Goal: Task Accomplishment & Management: Complete application form

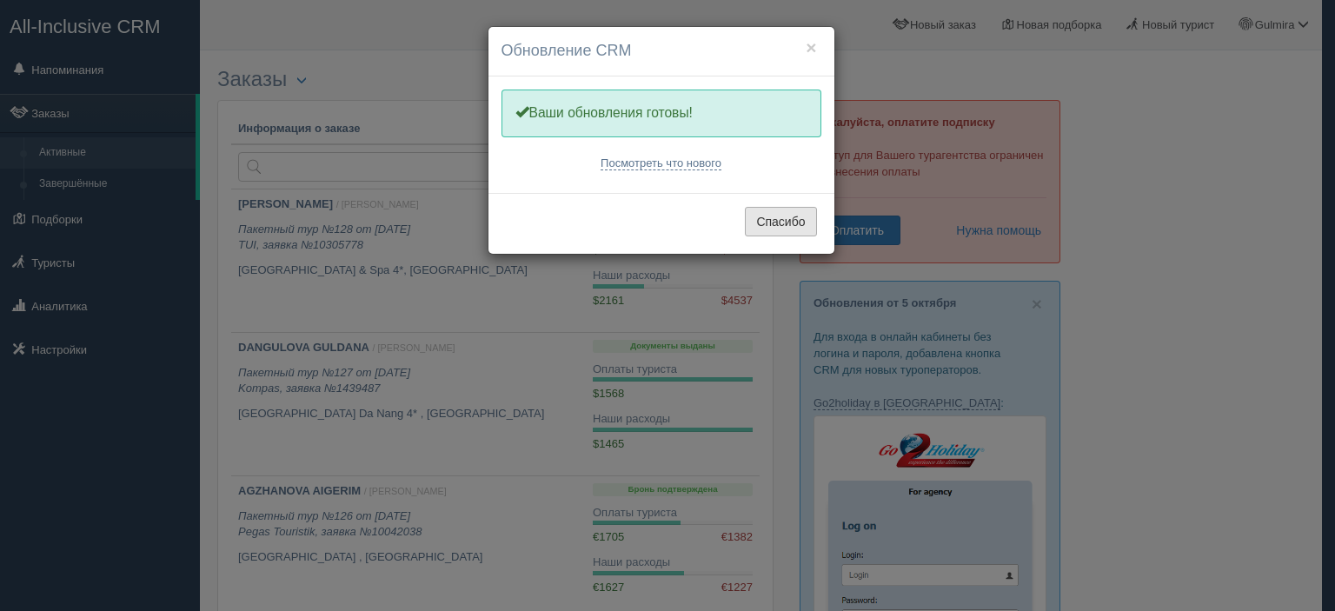
click at [787, 225] on button "Спасибо" at bounding box center [780, 222] width 71 height 30
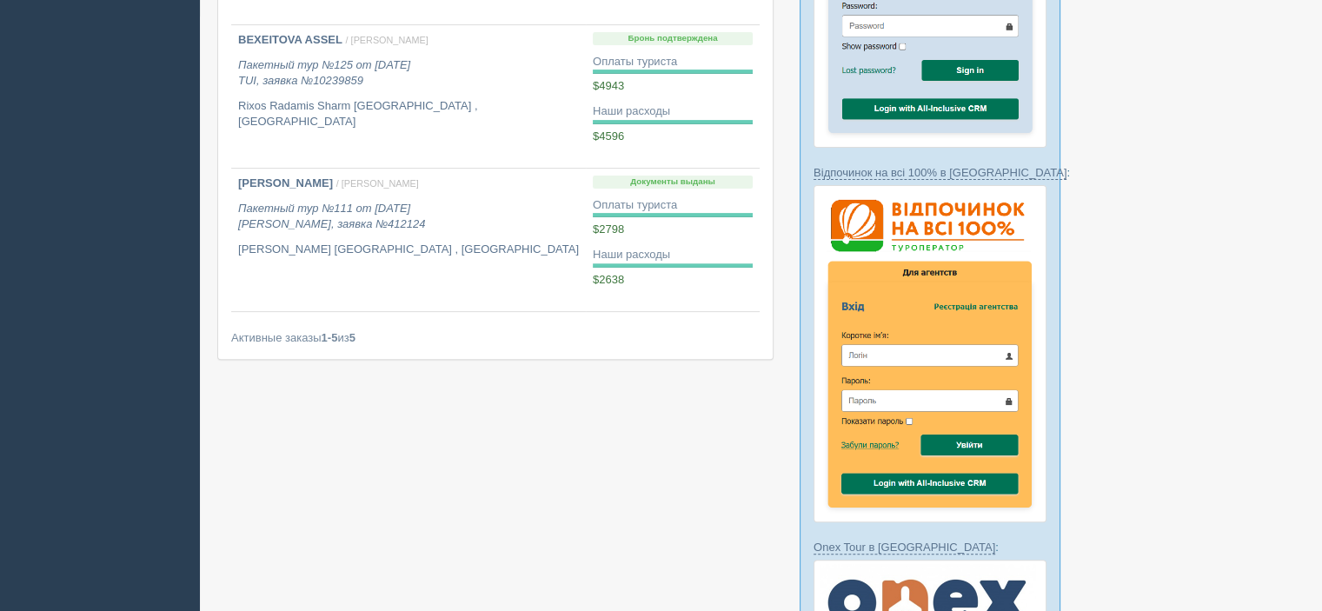
scroll to position [565, 0]
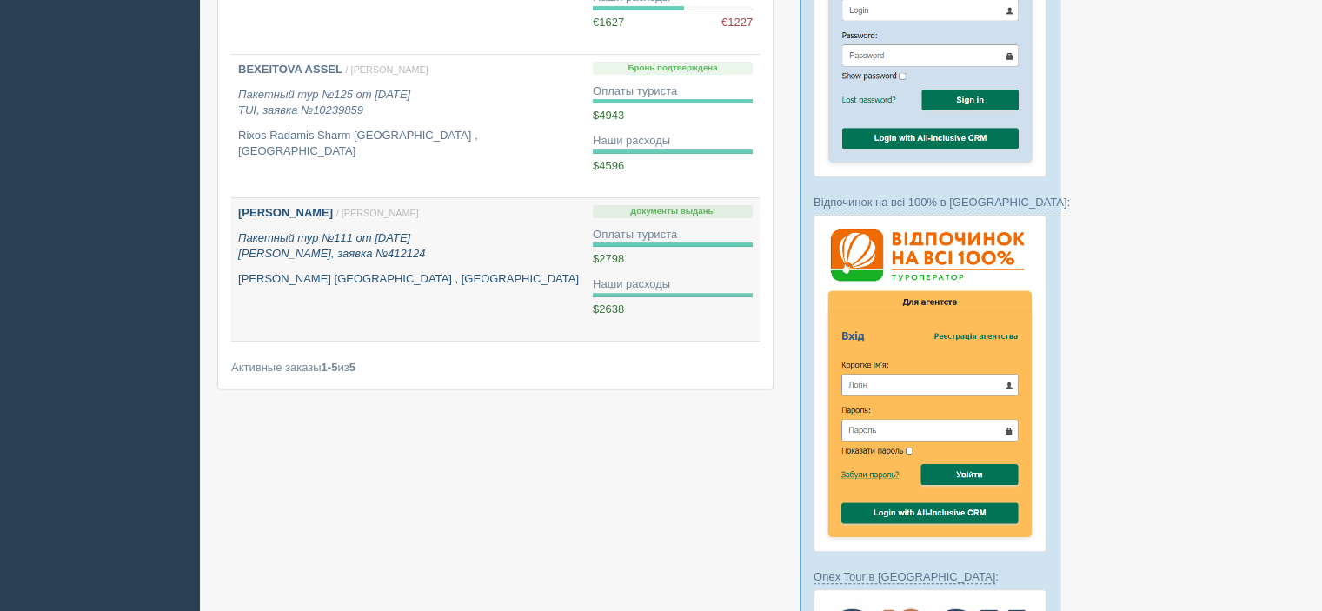
click at [494, 281] on p "Cleopatra Luxury Sidi Henish , Египет" at bounding box center [408, 279] width 341 height 17
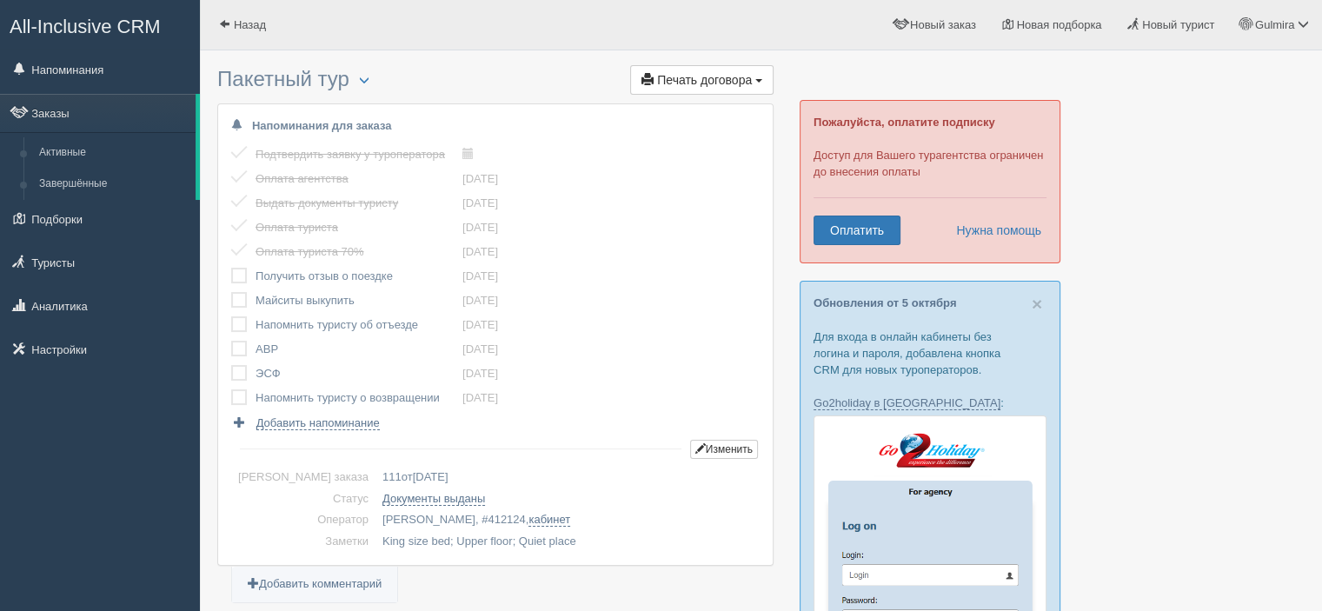
click at [231, 316] on label at bounding box center [231, 316] width 0 height 0
click at [0, 0] on input "checkbox" at bounding box center [0, 0] width 0 height 0
click at [231, 292] on label at bounding box center [231, 292] width 0 height 0
click at [0, 0] on input "checkbox" at bounding box center [0, 0] width 0 height 0
click at [240, 20] on span "Назад" at bounding box center [250, 24] width 32 height 13
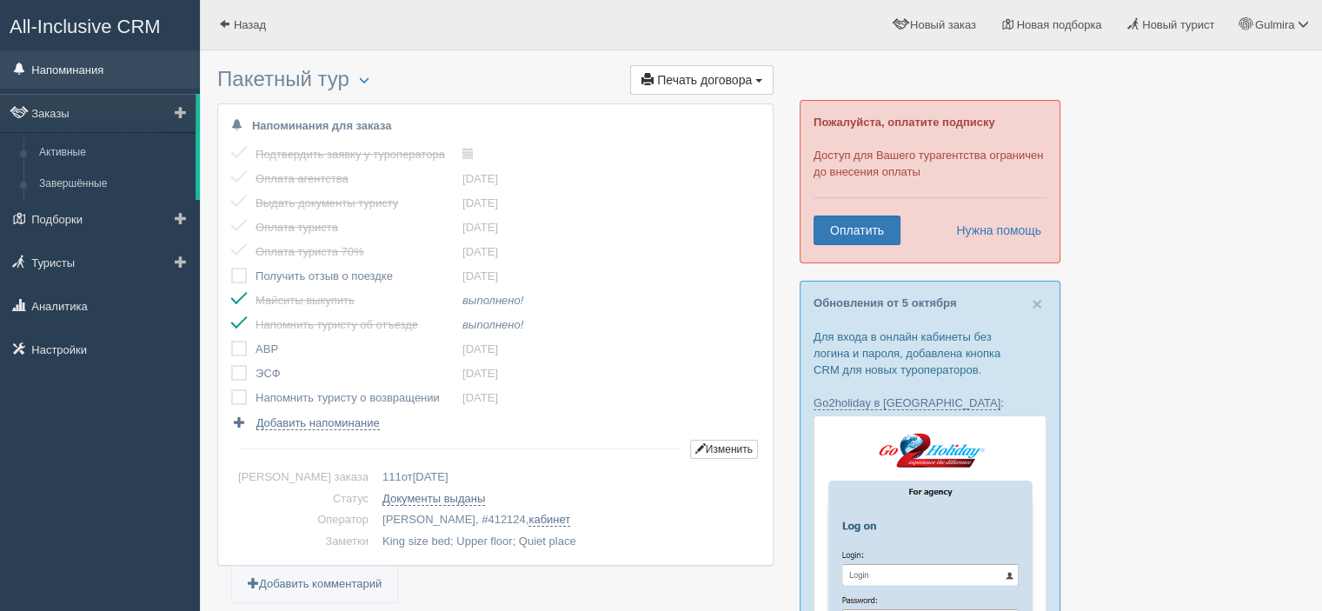
click at [78, 61] on link "Напоминания" at bounding box center [100, 69] width 200 height 38
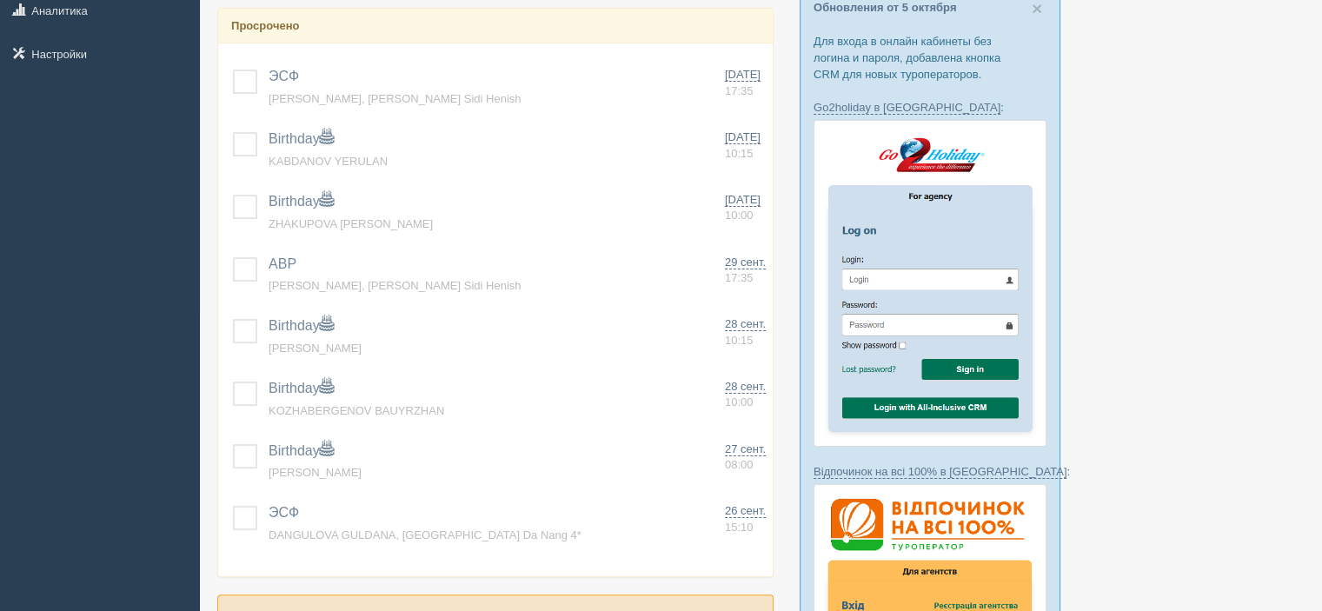
scroll to position [323, 0]
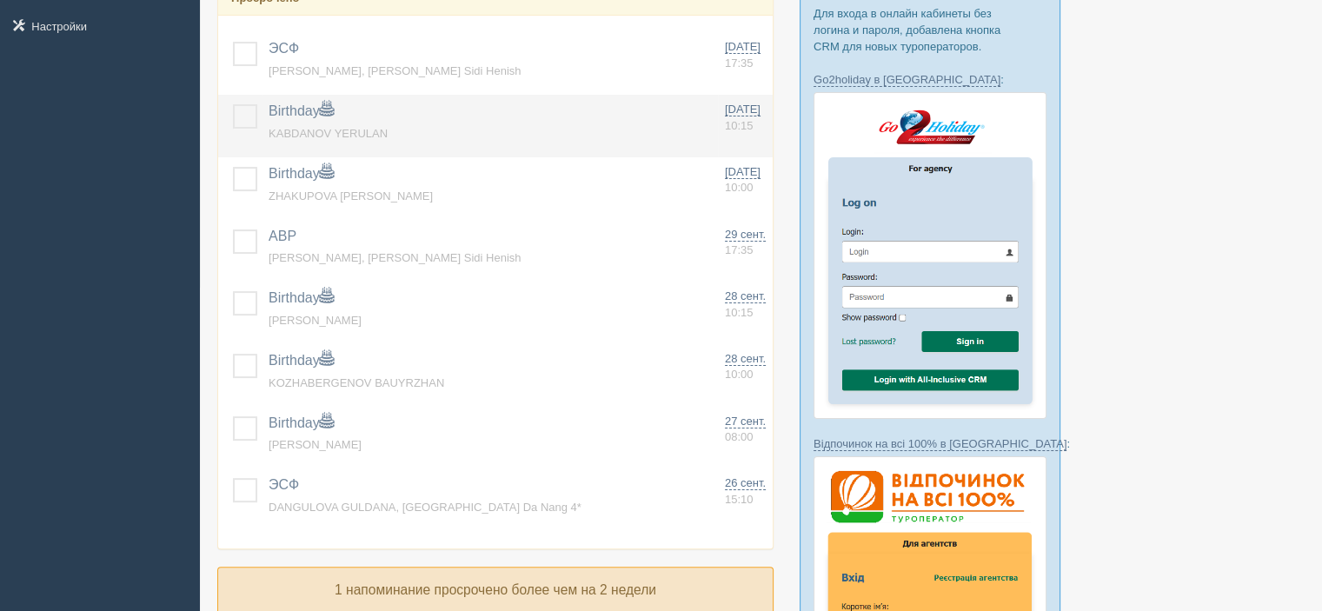
click at [233, 104] on label at bounding box center [233, 104] width 0 height 0
click at [0, 0] on input "checkbox" at bounding box center [0, 0] width 0 height 0
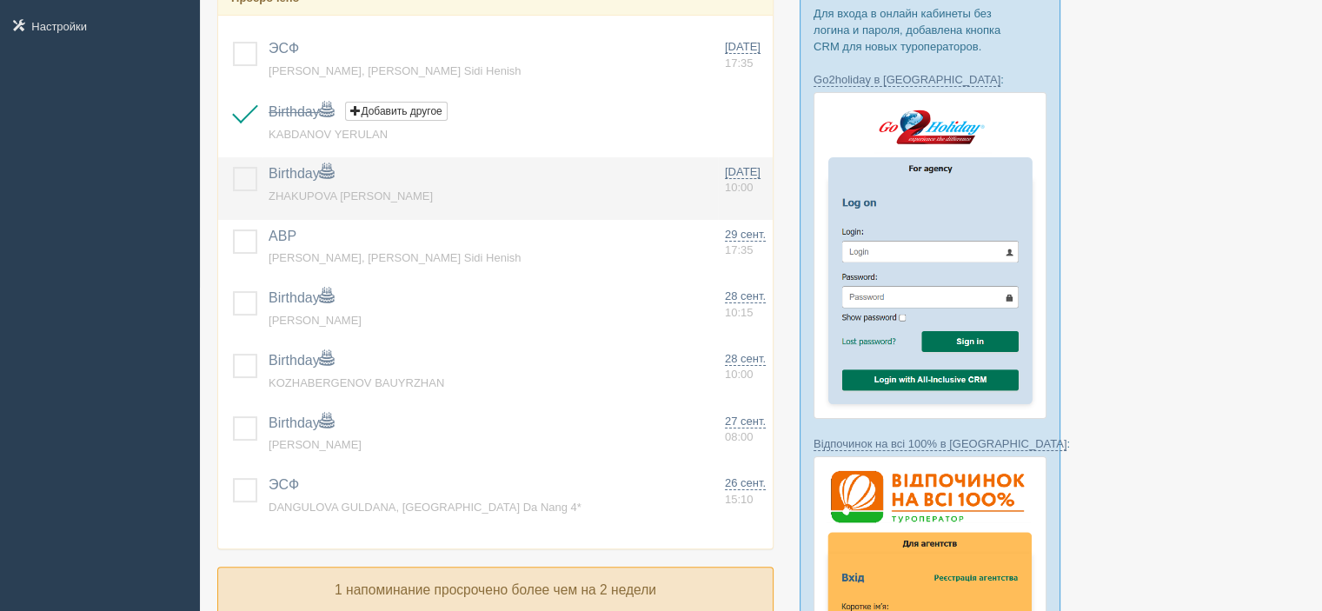
click at [233, 167] on label at bounding box center [233, 167] width 0 height 0
click at [0, 0] on input "checkbox" at bounding box center [0, 0] width 0 height 0
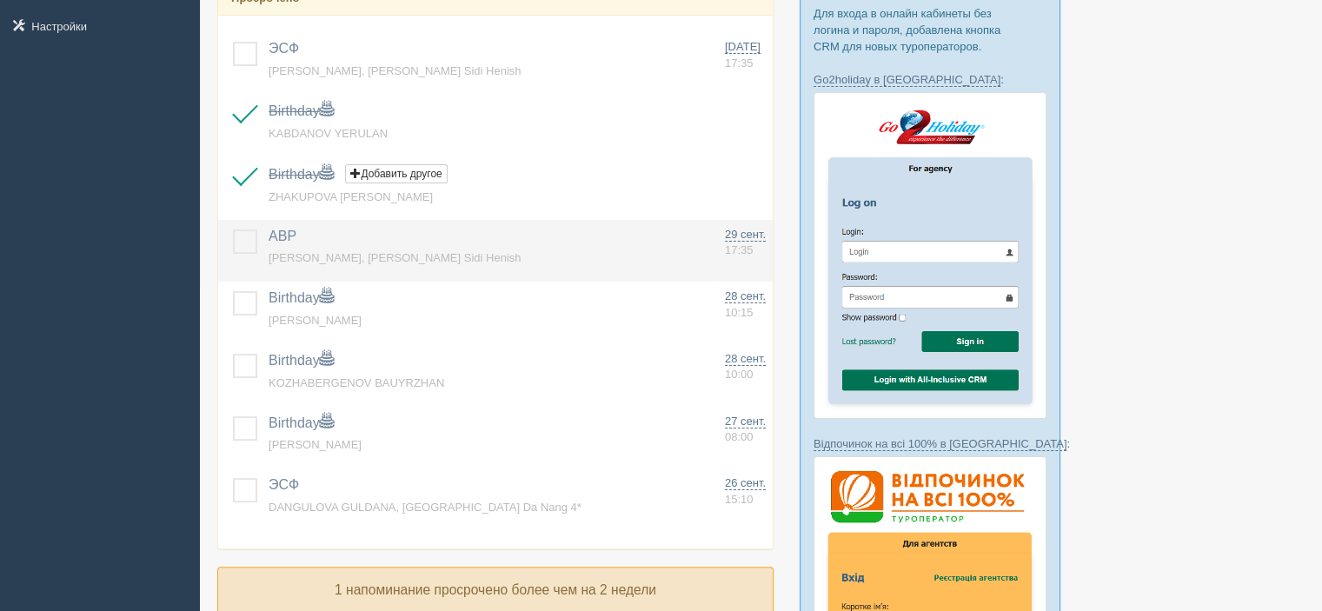
click at [233, 230] on label at bounding box center [233, 230] width 0 height 0
click at [0, 0] on input "checkbox" at bounding box center [0, 0] width 0 height 0
click at [233, 230] on label at bounding box center [233, 230] width 0 height 0
click at [0, 0] on input "checkbox" at bounding box center [0, 0] width 0 height 0
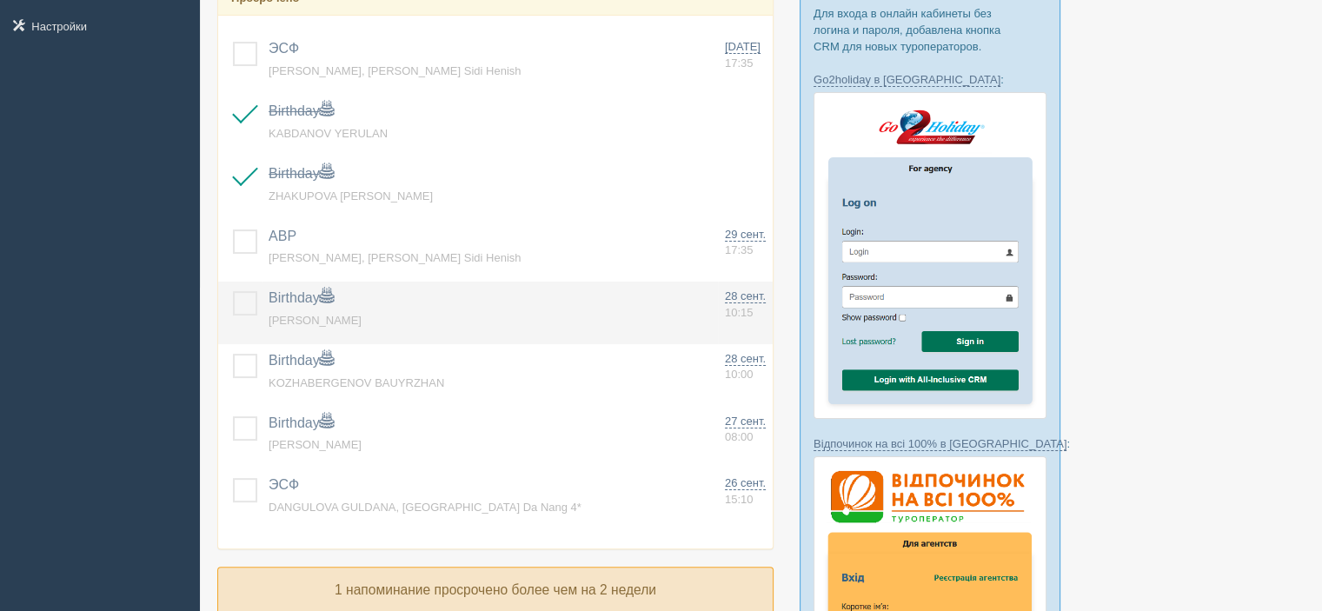
click at [233, 291] on label at bounding box center [233, 291] width 0 height 0
click at [0, 0] on input "checkbox" at bounding box center [0, 0] width 0 height 0
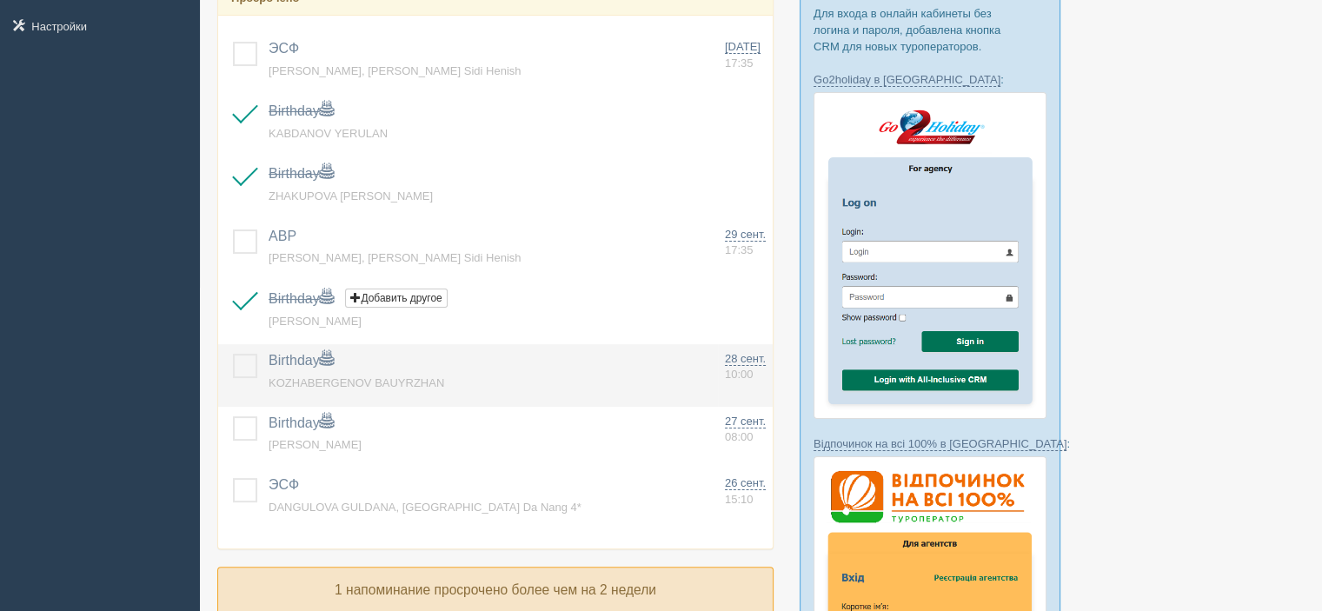
click at [233, 354] on label at bounding box center [233, 354] width 0 height 0
click at [0, 0] on input "checkbox" at bounding box center [0, 0] width 0 height 0
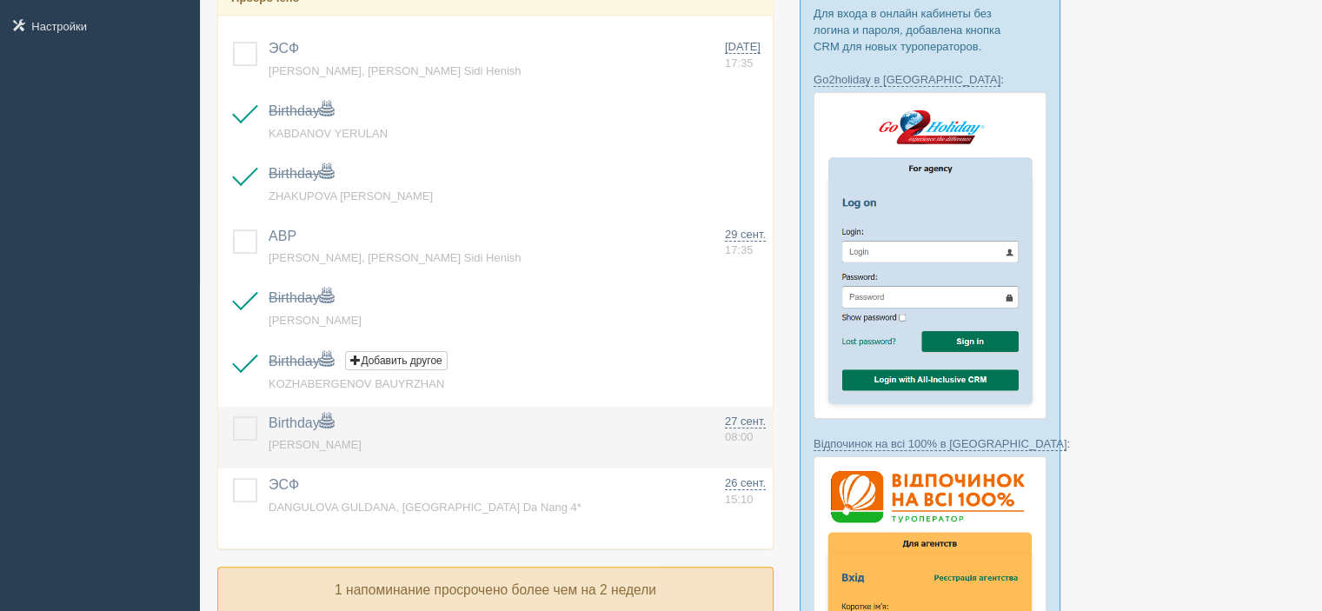
click at [233, 416] on label at bounding box center [233, 416] width 0 height 0
click at [0, 0] on input "checkbox" at bounding box center [0, 0] width 0 height 0
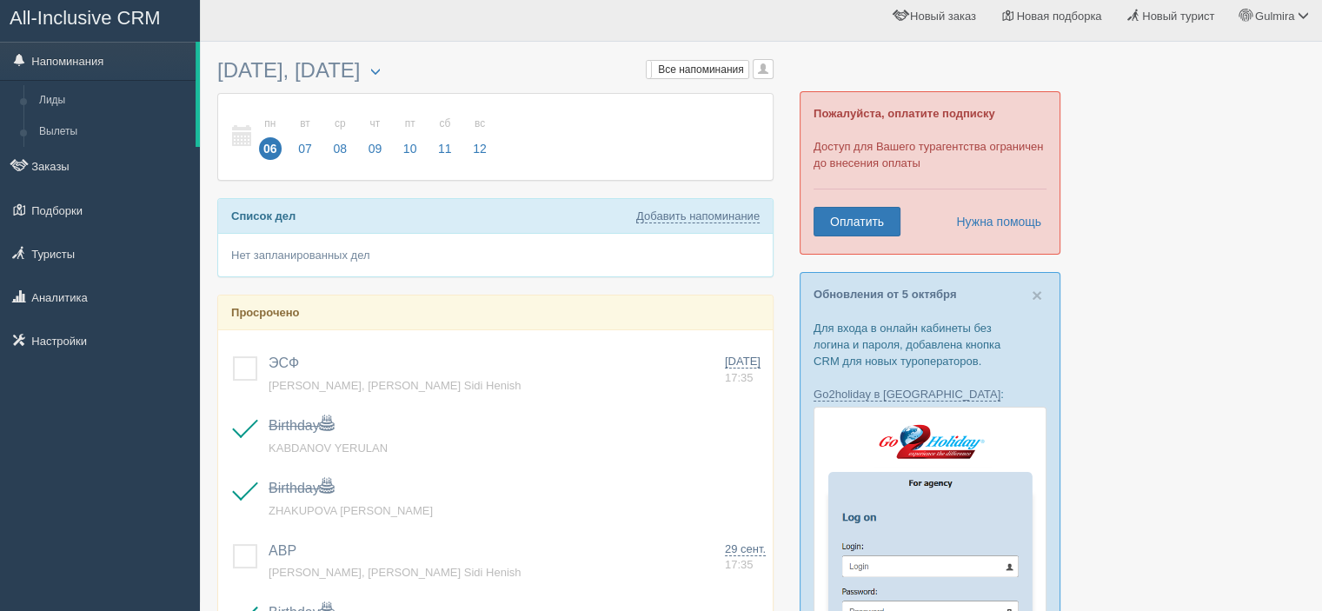
scroll to position [0, 0]
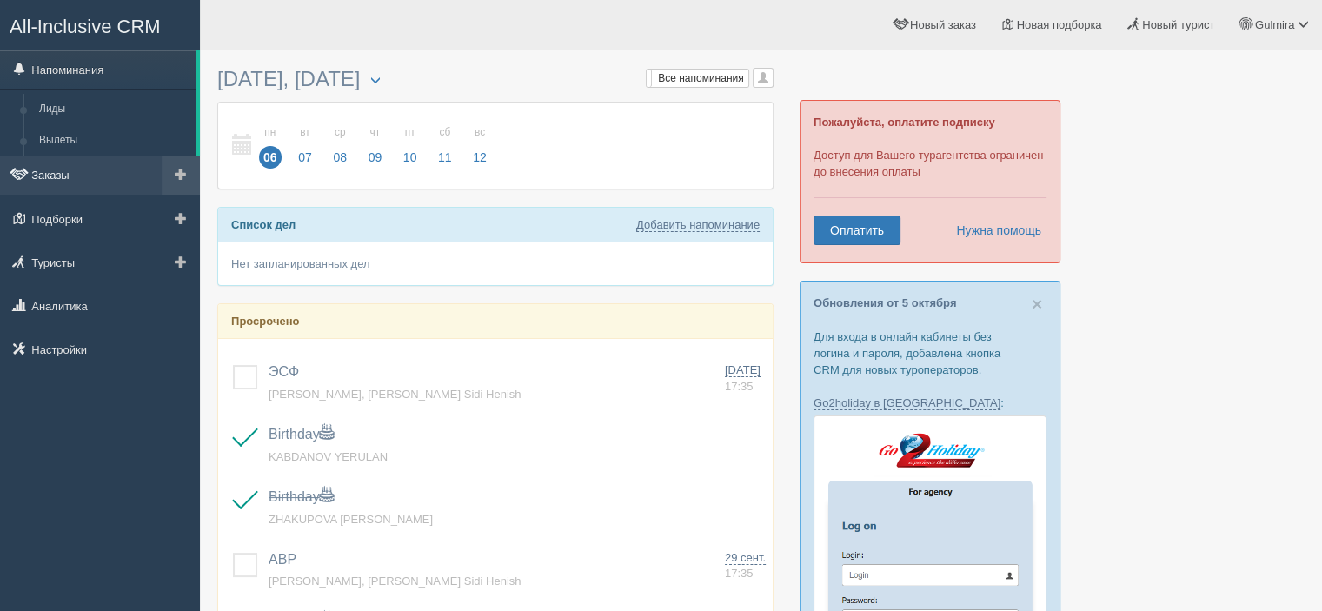
click at [49, 170] on link "Заказы" at bounding box center [100, 175] width 200 height 38
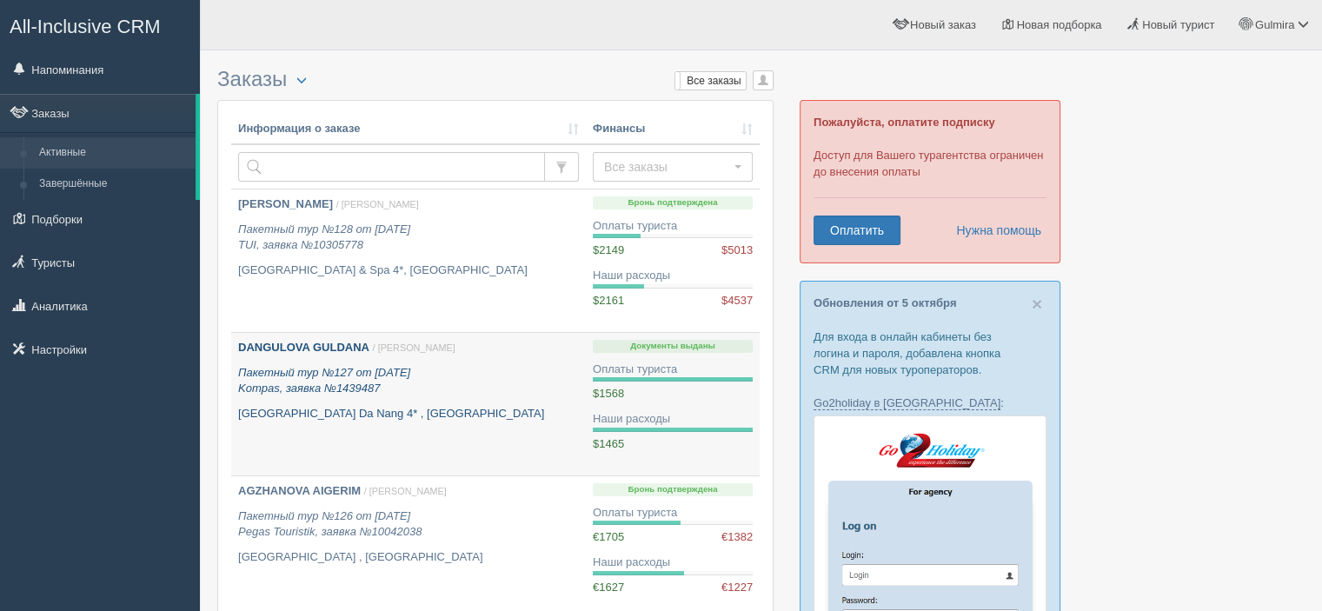
click at [536, 388] on p "Пакетный тур №127 от 19.09.2025 Kompas, заявка №1439487" at bounding box center [408, 381] width 341 height 32
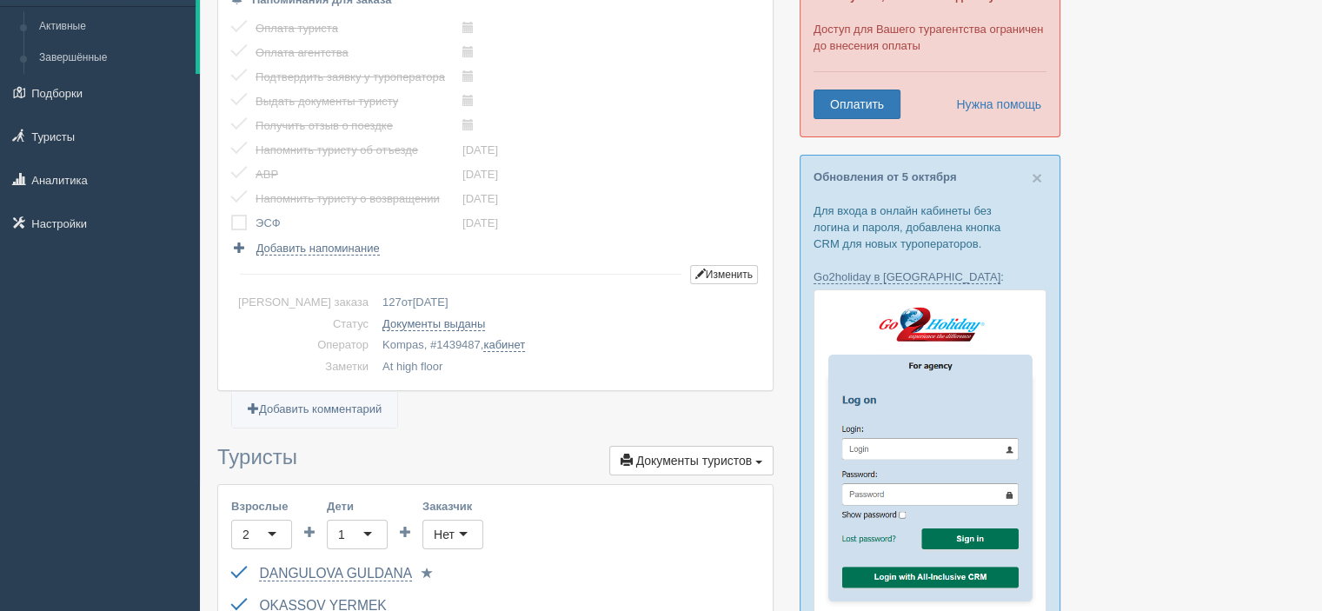
scroll to position [129, 0]
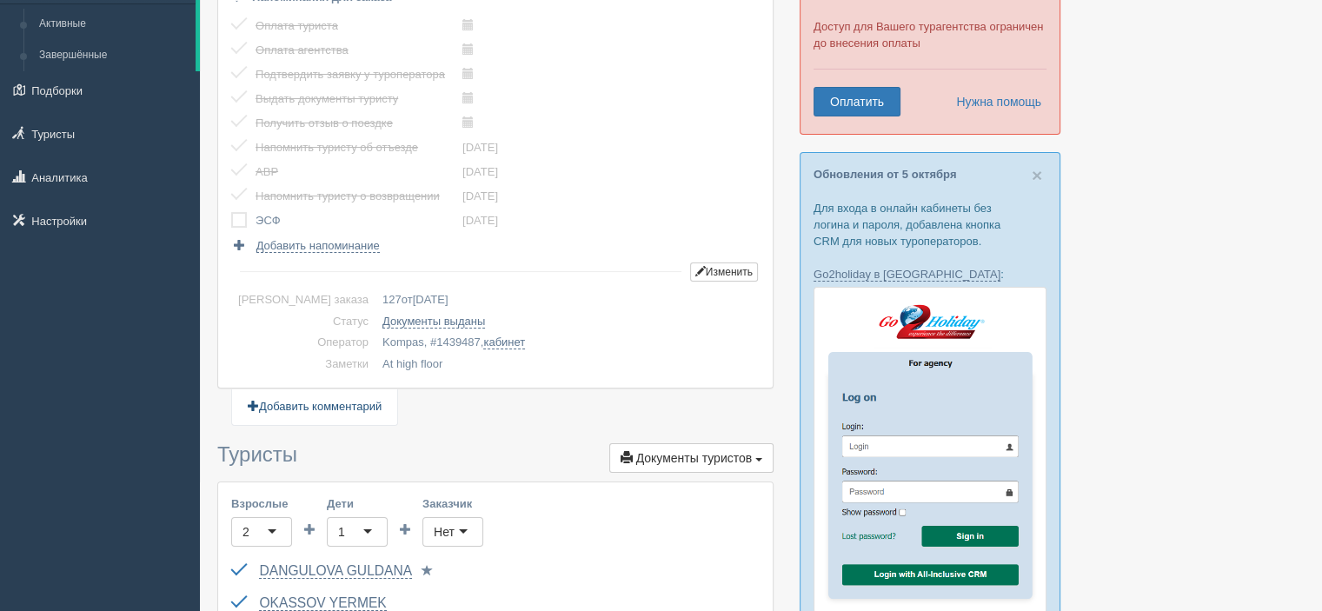
click at [358, 409] on link "Добавить комментарий" at bounding box center [314, 407] width 165 height 36
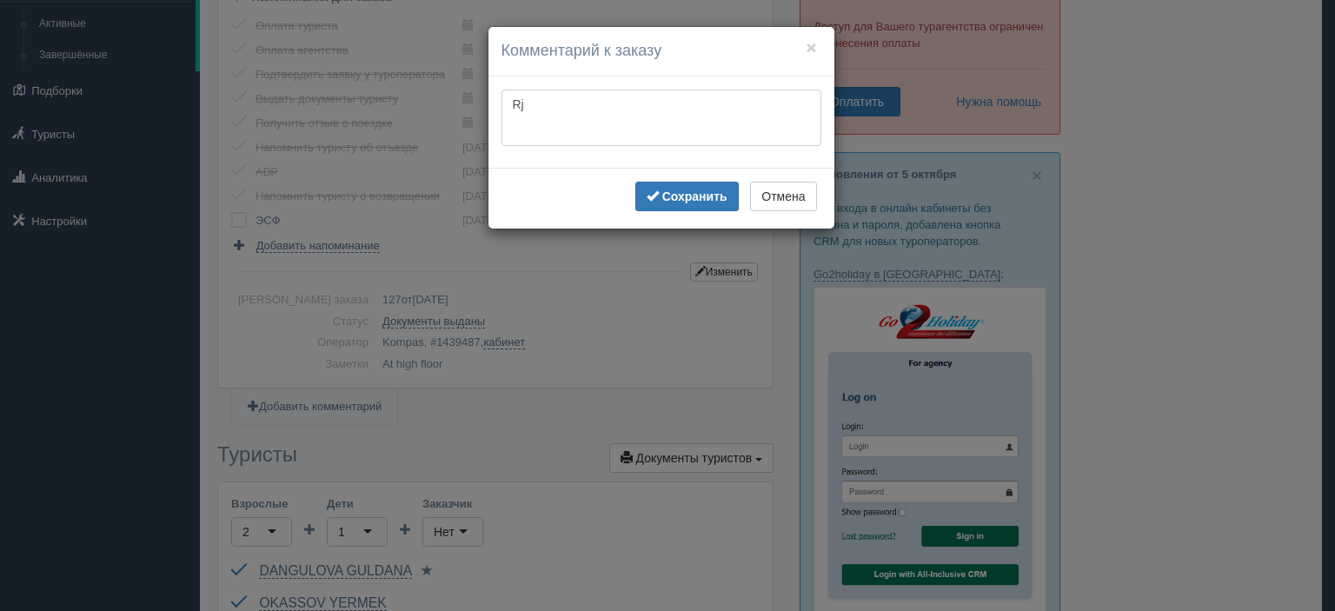
type textarea "R"
paste textarea "412124"
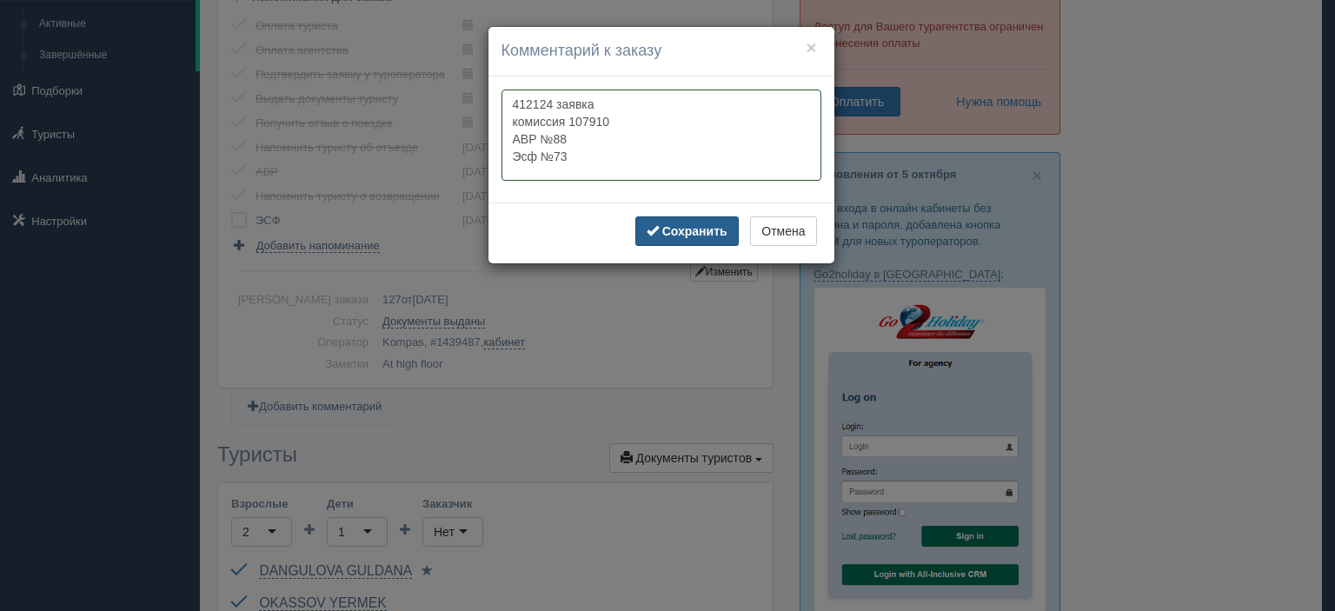
type textarea "412124 заявка комиссия 107910 АВР №88 Эсф №73"
click at [662, 239] on button "Сохранить" at bounding box center [687, 231] width 103 height 30
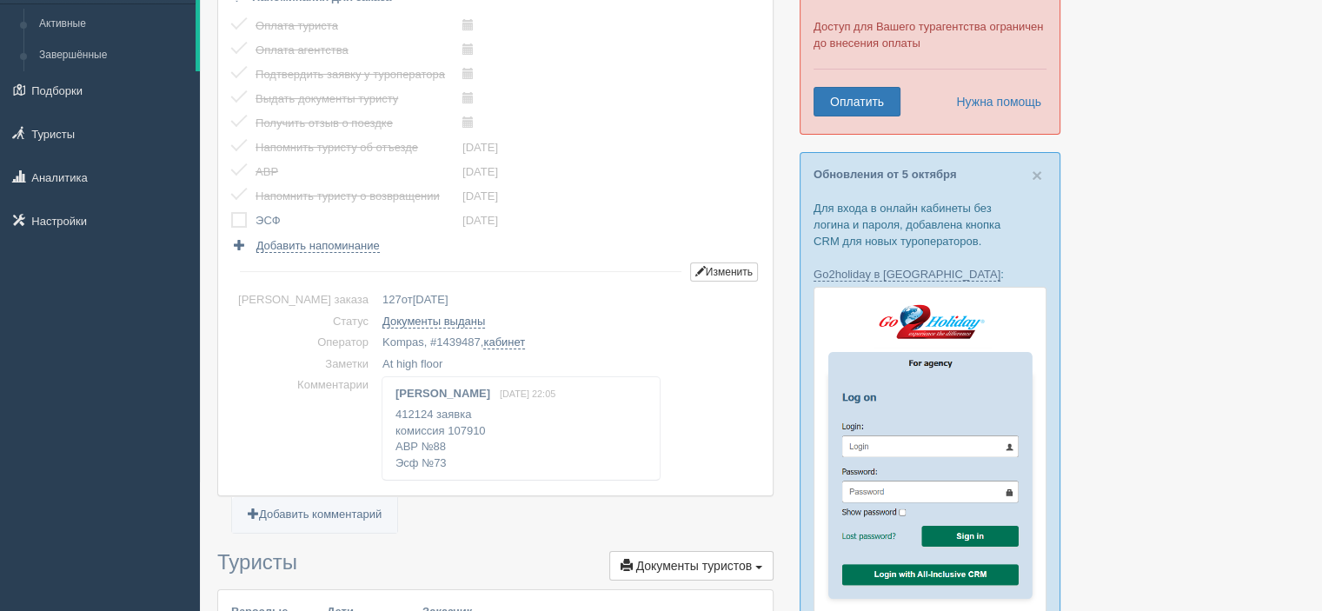
scroll to position [0, 0]
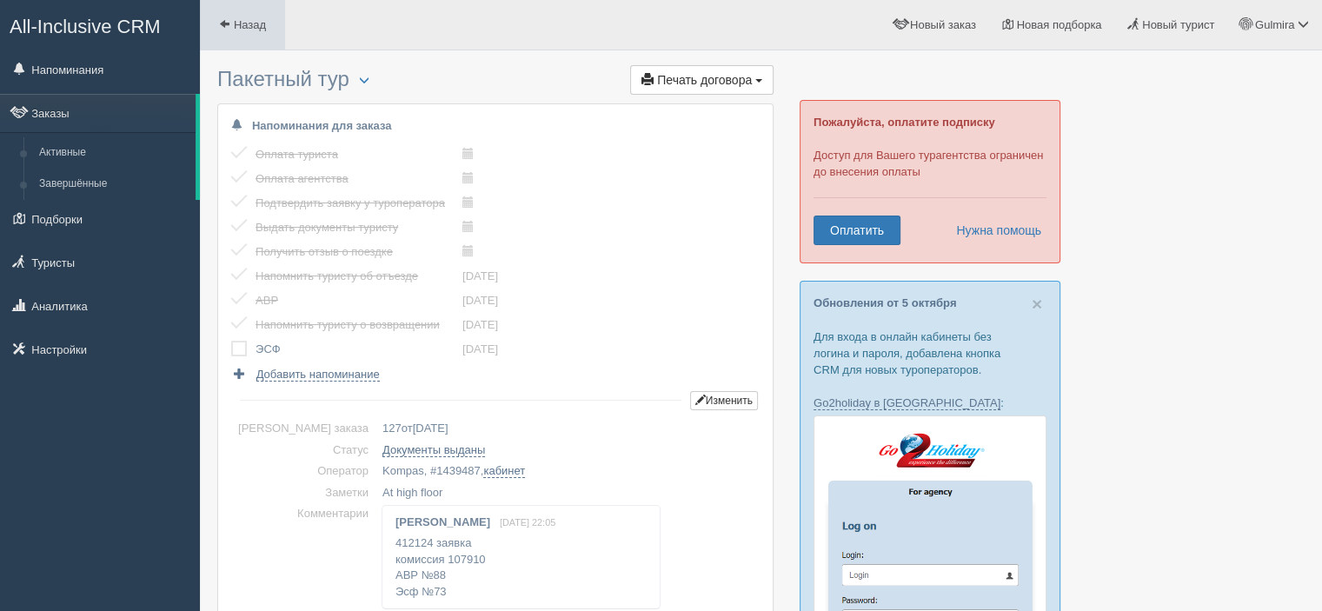
click at [234, 23] on span "Назад" at bounding box center [250, 24] width 32 height 13
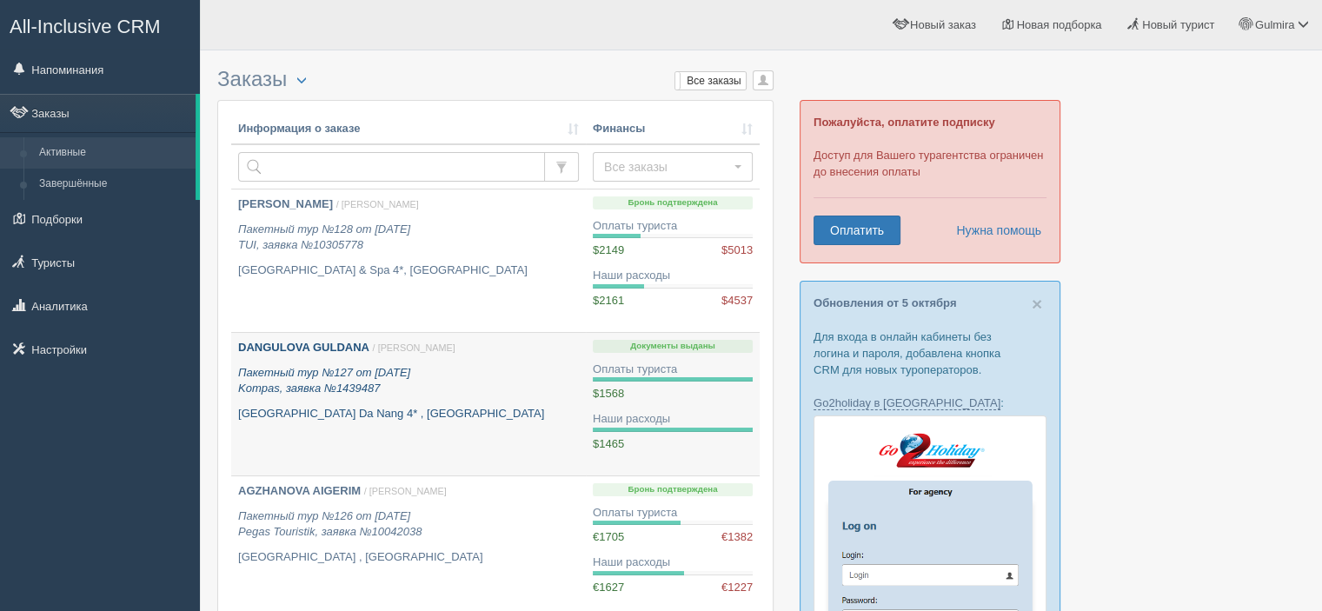
click at [483, 380] on p "Пакетный тур №127 от [DATE] Kompas, заявка №1439487" at bounding box center [408, 381] width 341 height 32
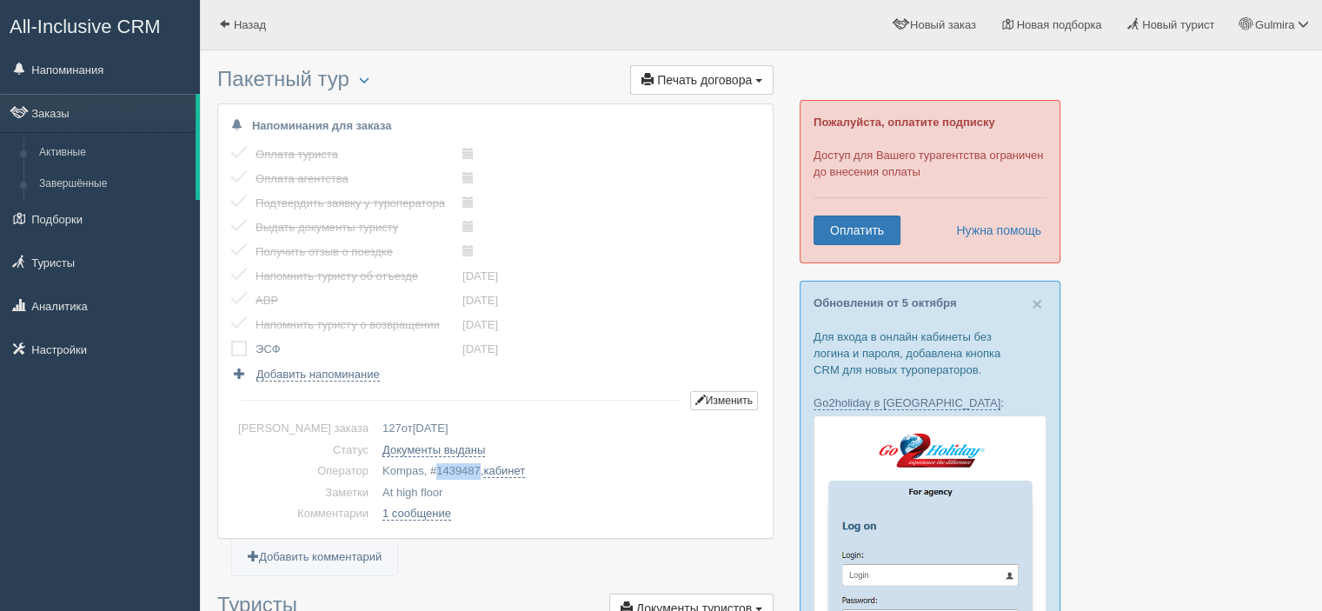
drag, startPoint x: 376, startPoint y: 469, endPoint x: 421, endPoint y: 469, distance: 45.2
click at [421, 469] on td "Kompas, # 1439487 , кабинет" at bounding box center [568, 472] width 384 height 22
copy span "1439487"
click at [257, 23] on span "Назад" at bounding box center [250, 24] width 32 height 13
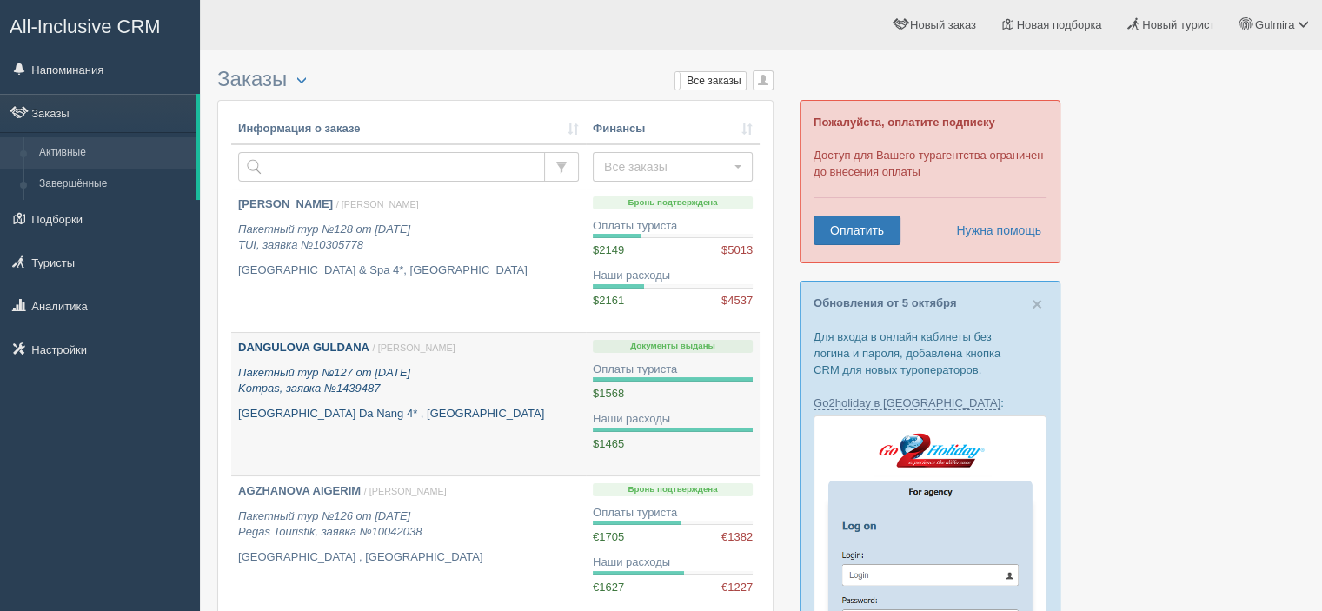
click at [401, 413] on p "[GEOGRAPHIC_DATA] Da Nang 4* , [GEOGRAPHIC_DATA]" at bounding box center [408, 414] width 341 height 17
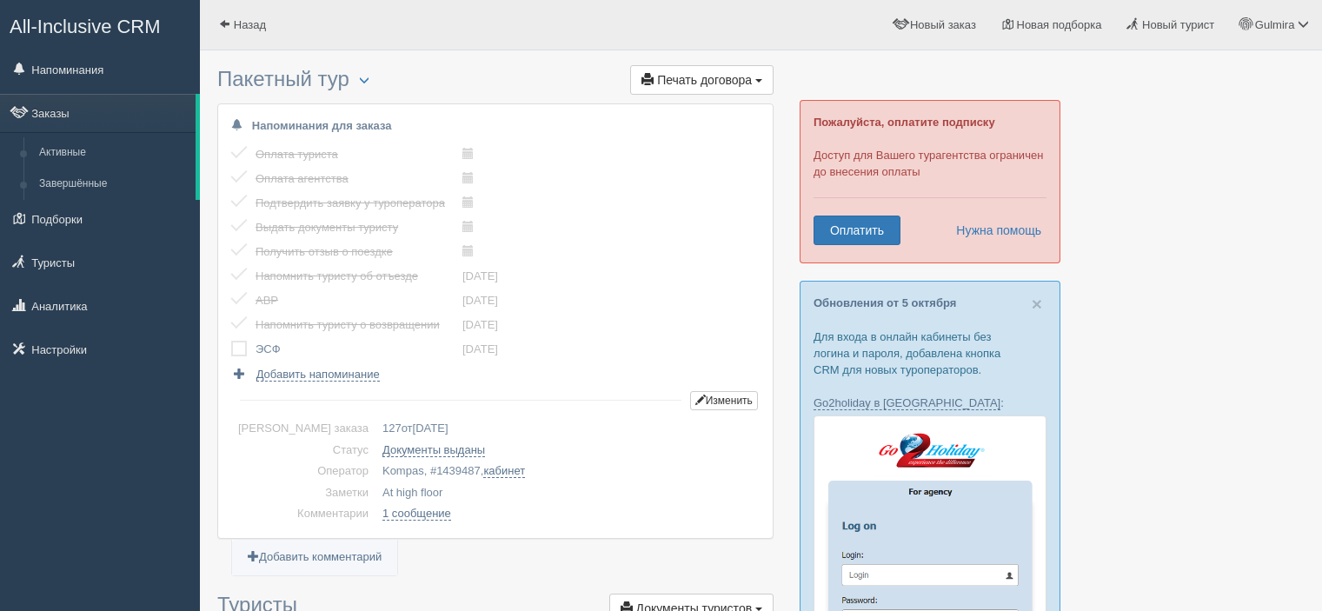
click at [231, 341] on label at bounding box center [231, 341] width 0 height 0
click at [0, 0] on input "checkbox" at bounding box center [0, 0] width 0 height 0
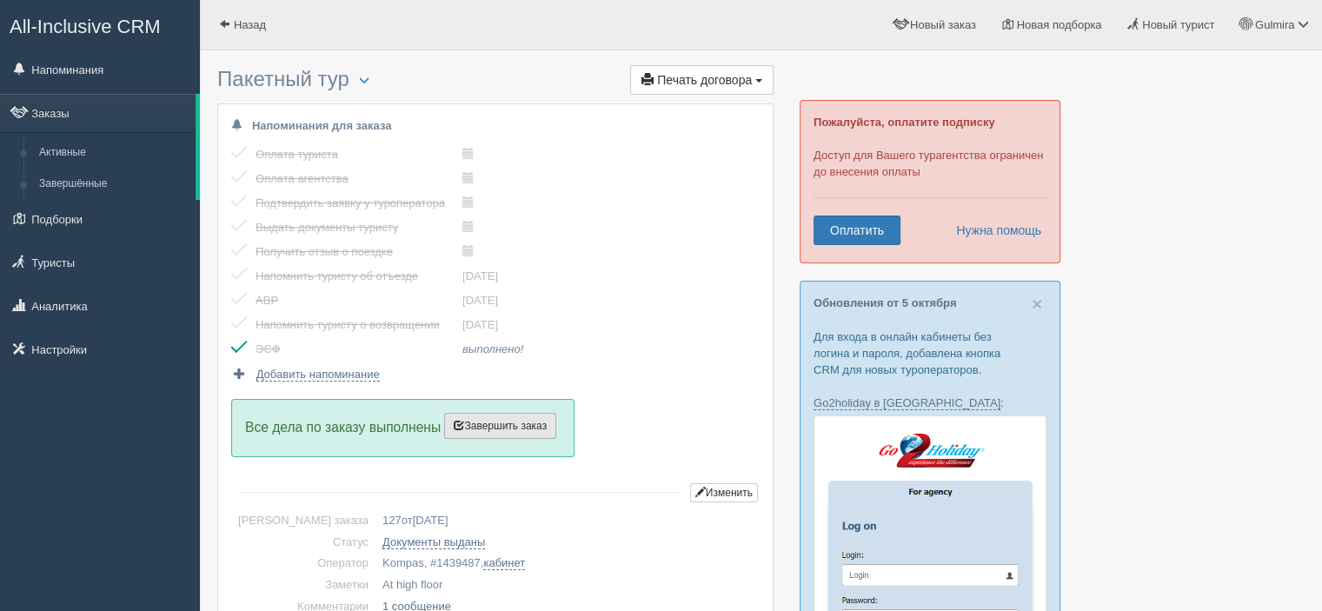
click at [487, 423] on span "Завершить заказ" at bounding box center [500, 426] width 93 height 12
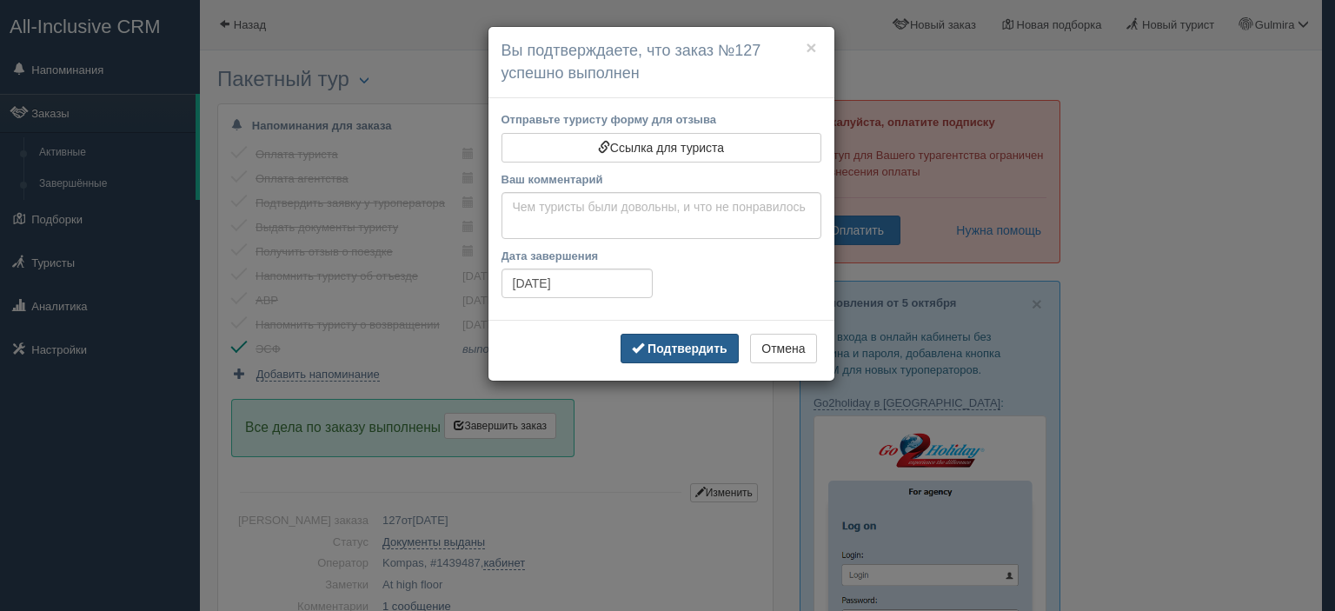
click at [730, 356] on button "Подтвердить" at bounding box center [679, 349] width 117 height 30
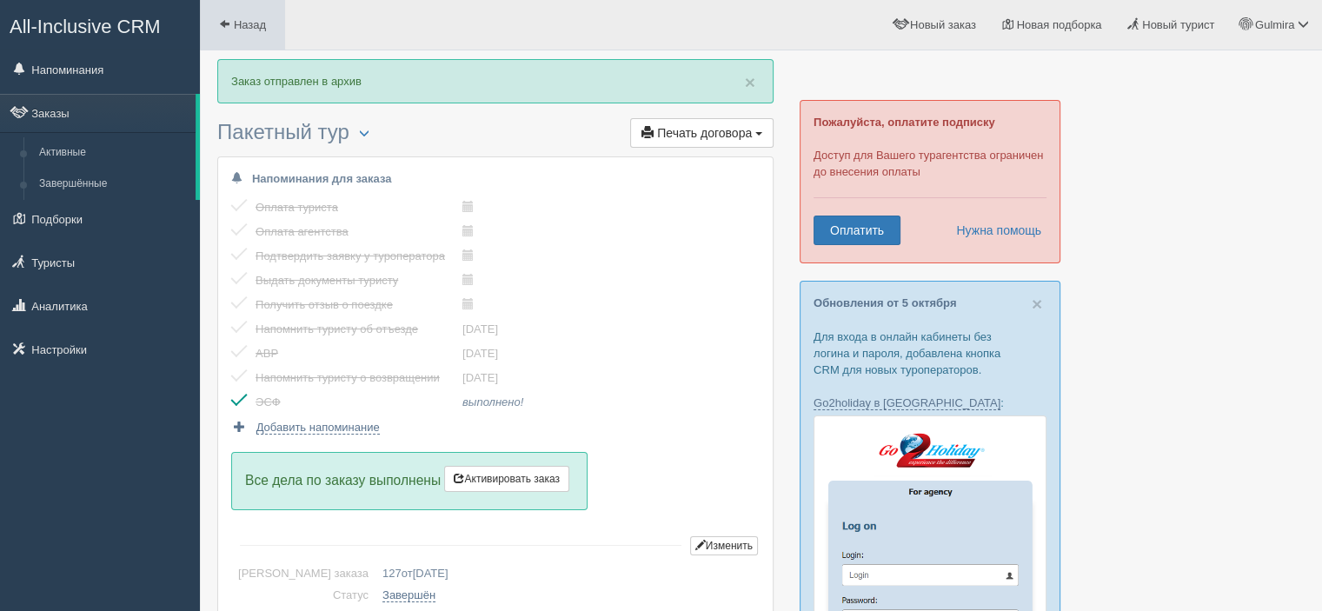
click at [223, 18] on span at bounding box center [224, 23] width 11 height 11
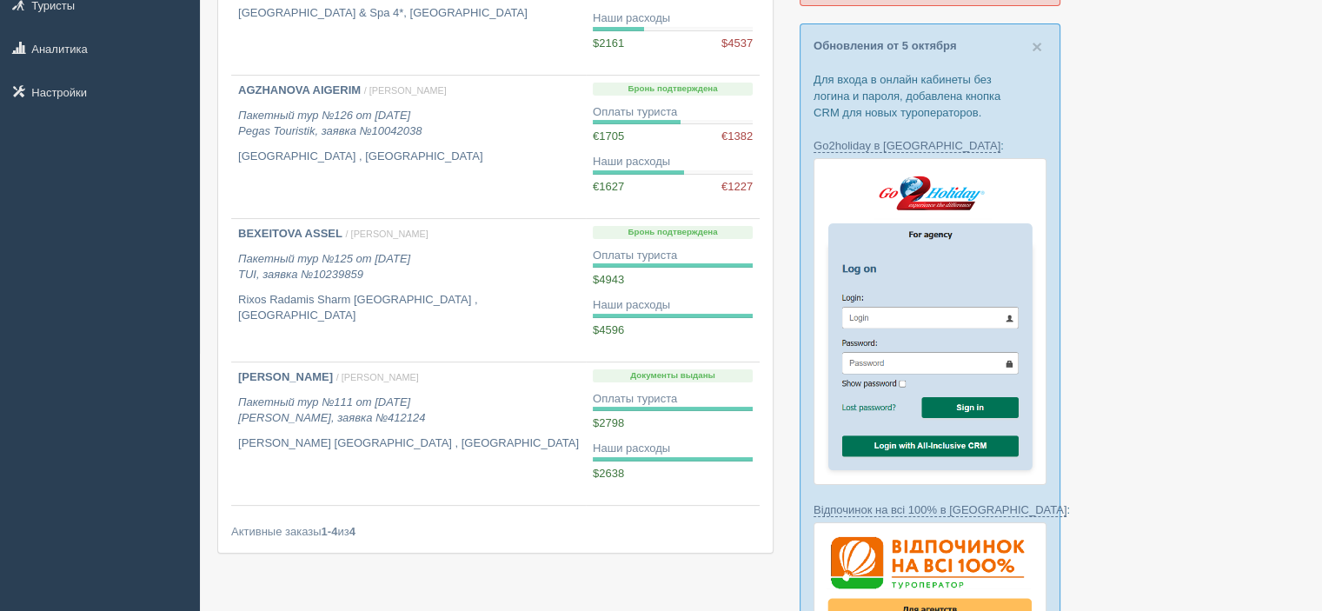
scroll to position [271, 0]
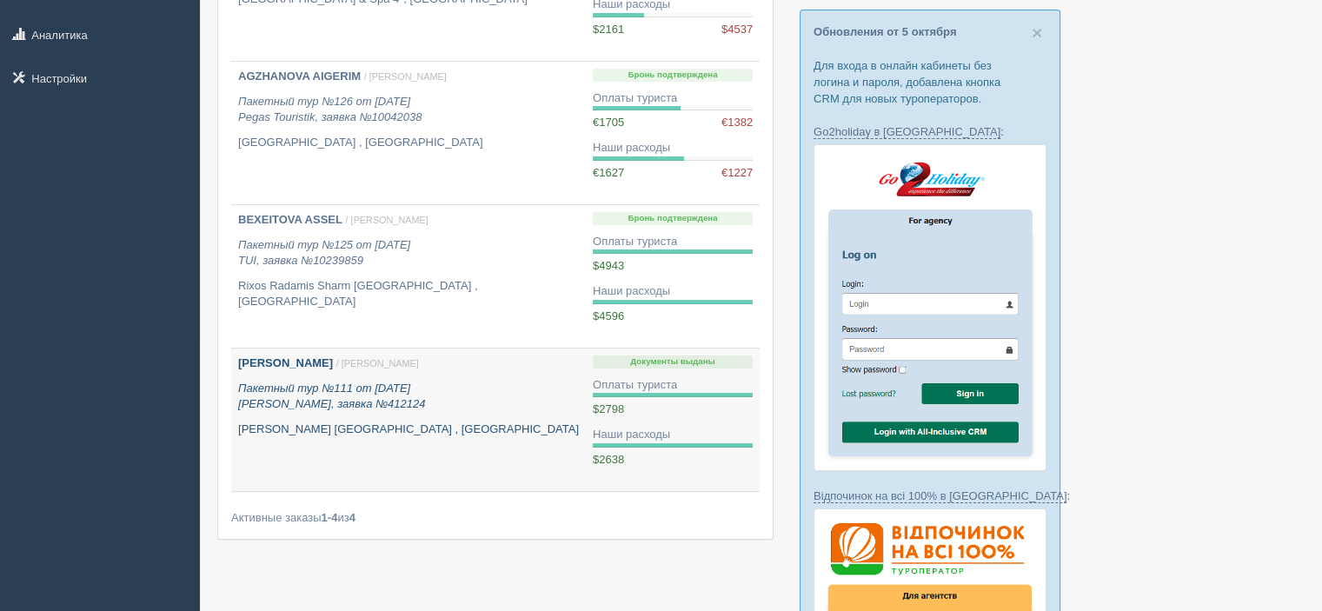
click at [464, 399] on p "Пакетный тур №111 от [DATE] [PERSON_NAME], заявка №412124" at bounding box center [408, 397] width 341 height 32
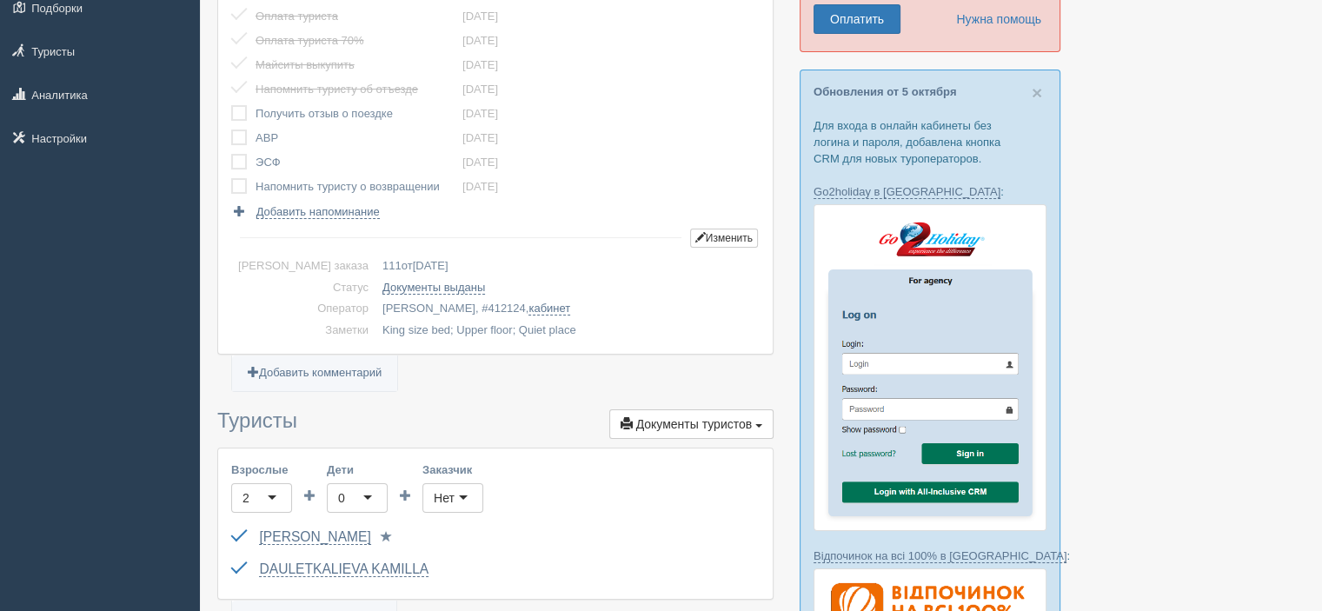
scroll to position [197, 0]
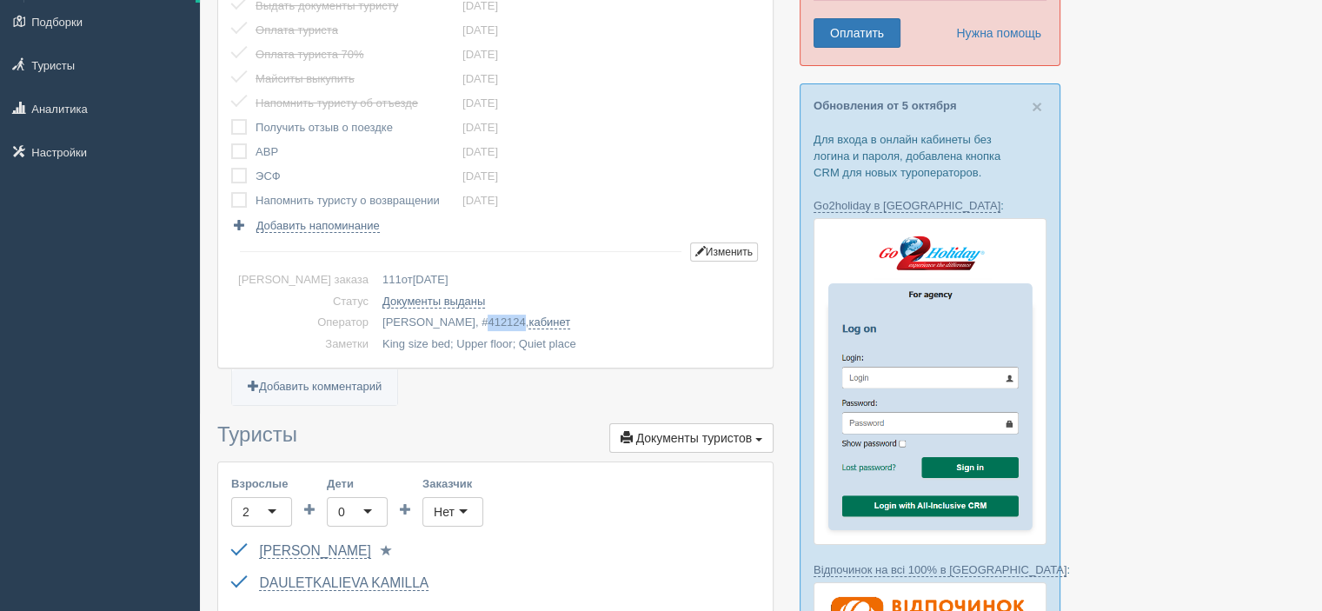
drag, startPoint x: 410, startPoint y: 319, endPoint x: 449, endPoint y: 315, distance: 38.5
click at [449, 315] on td "Селфи Тревел, # 412124 , кабинет" at bounding box center [568, 323] width 384 height 22
copy span "412124"
click at [296, 383] on link "Добавить комментарий" at bounding box center [314, 387] width 165 height 36
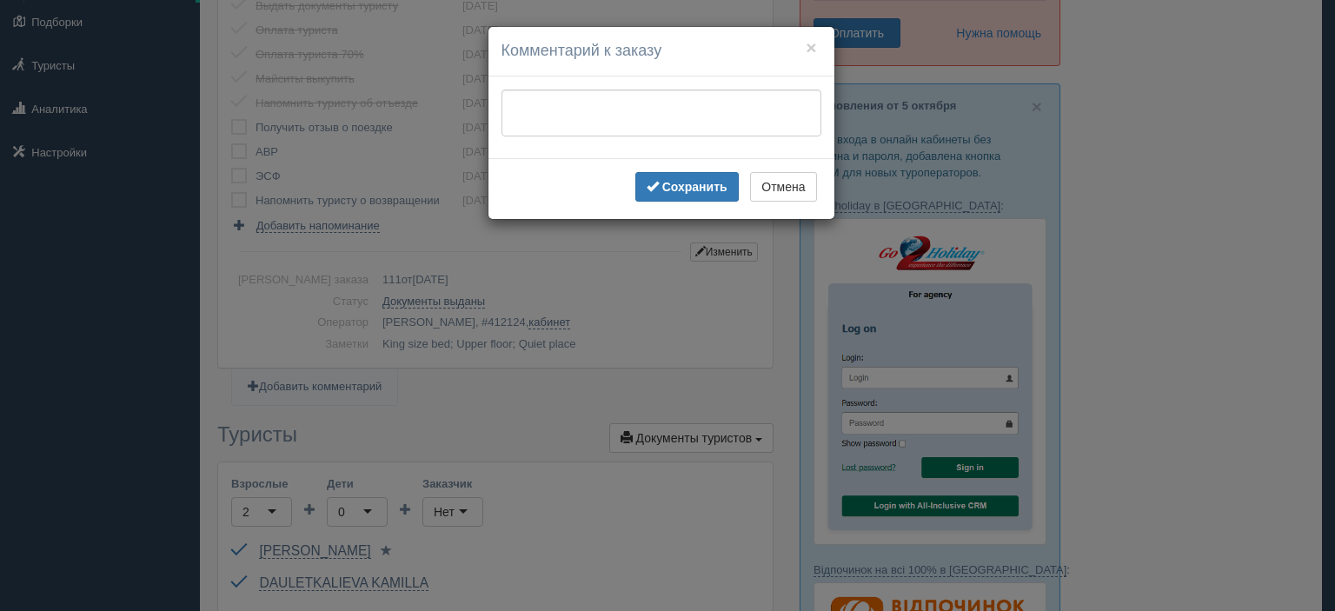
click at [600, 71] on div "× Комментарий к заказу" at bounding box center [662, 52] width 346 height 50
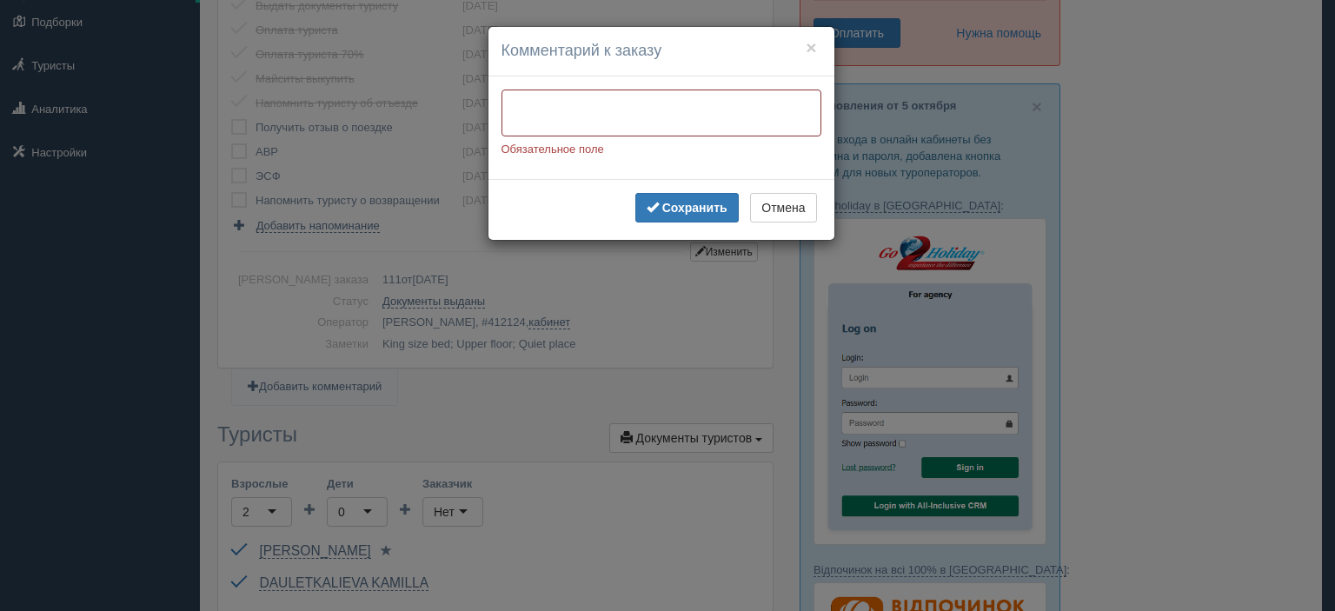
click at [574, 107] on textarea at bounding box center [662, 113] width 320 height 47
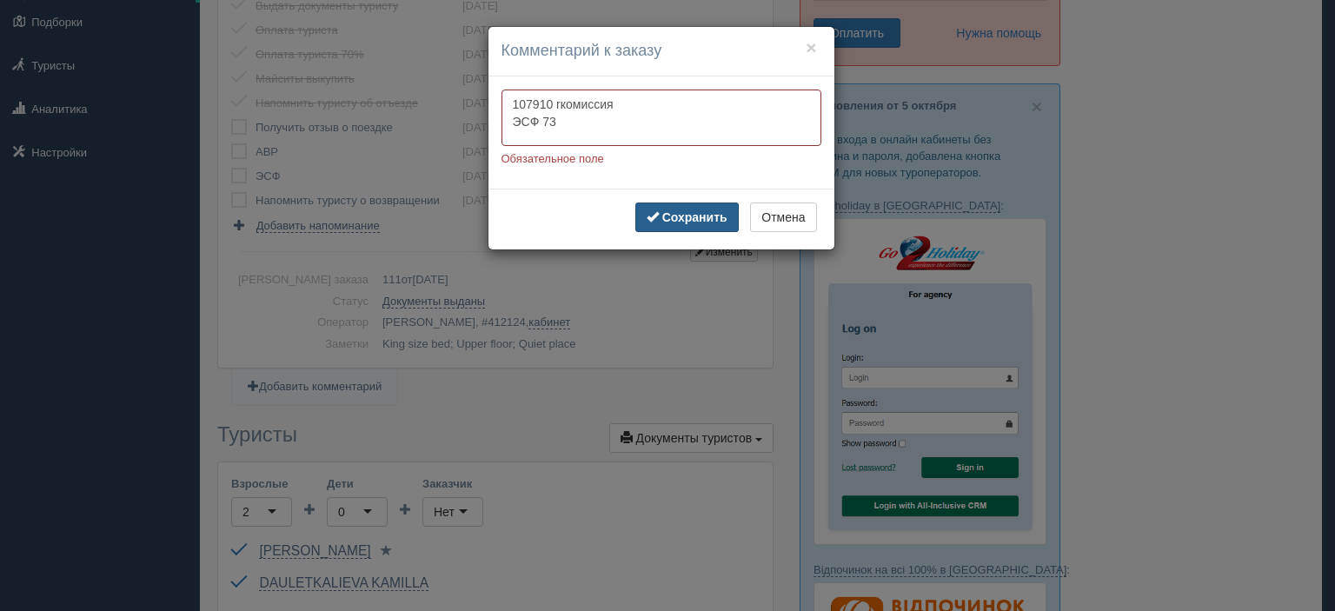
type textarea "107910 rкомиссия ЭСФ 73"
click at [674, 218] on b "Сохранить" at bounding box center [694, 217] width 65 height 14
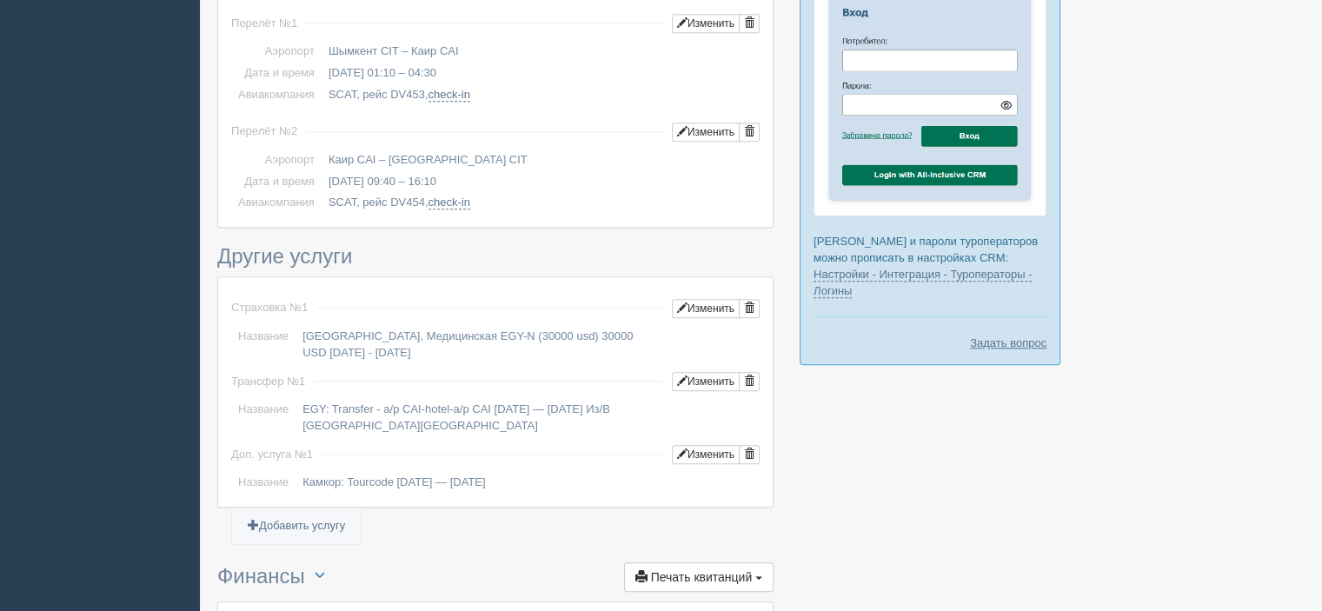
scroll to position [1840, 0]
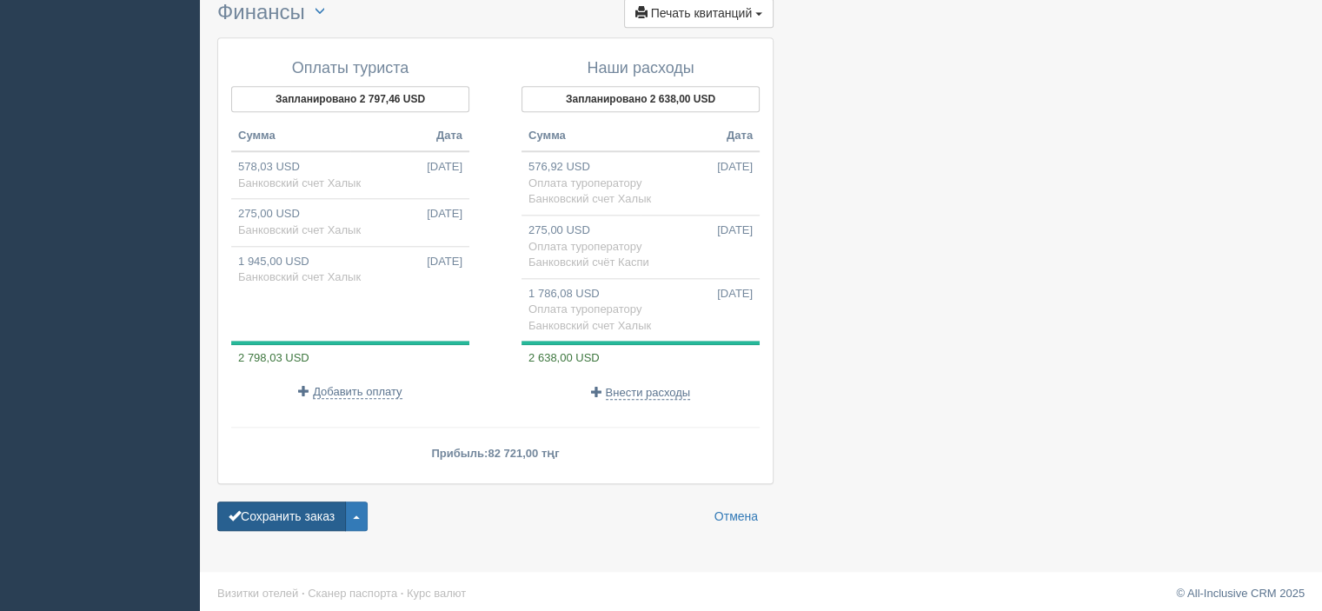
click at [312, 510] on button "Сохранить заказ" at bounding box center [281, 517] width 129 height 30
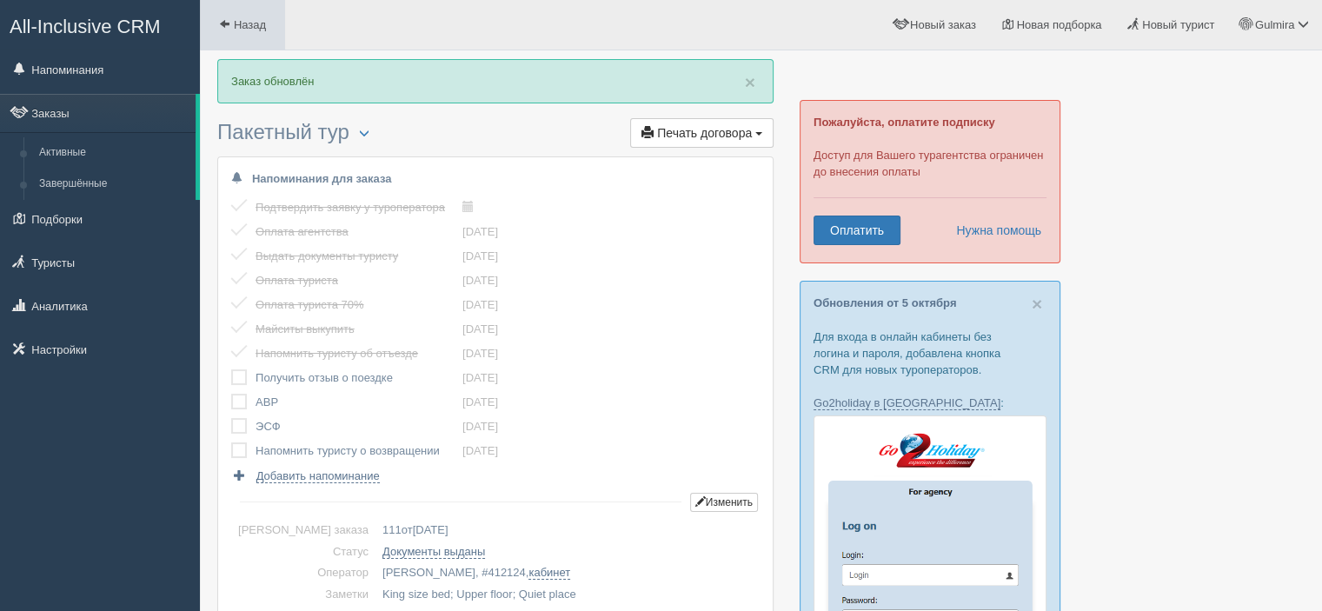
click at [239, 23] on span "Назад" at bounding box center [250, 24] width 32 height 13
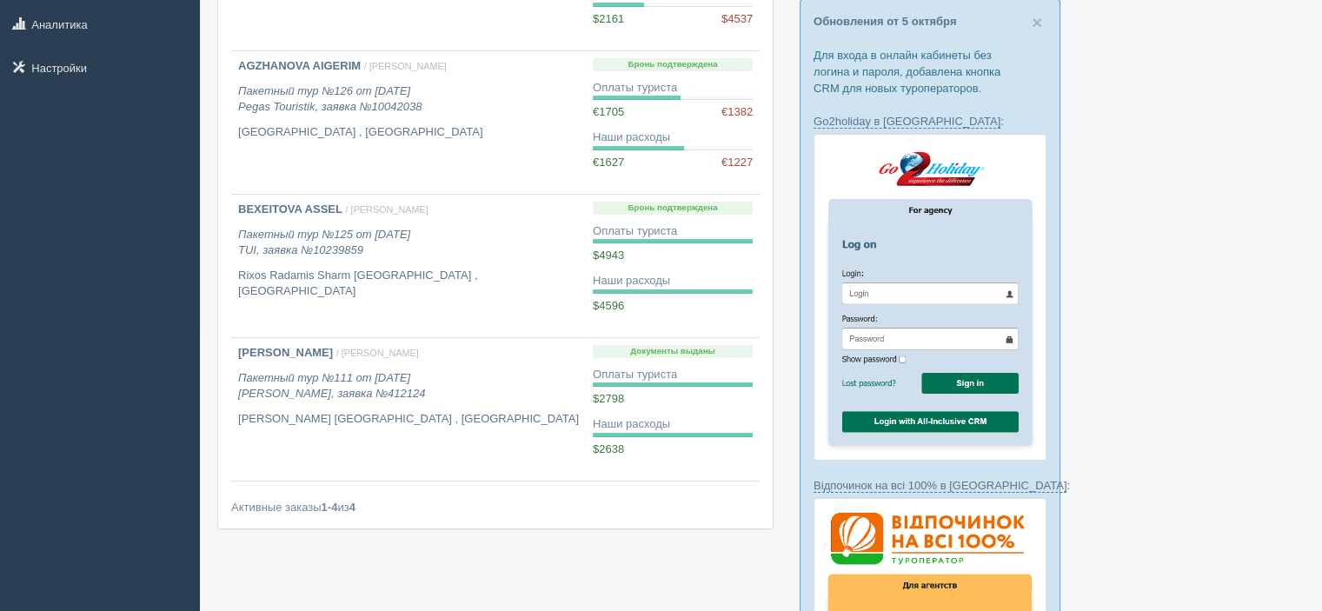
scroll to position [331, 0]
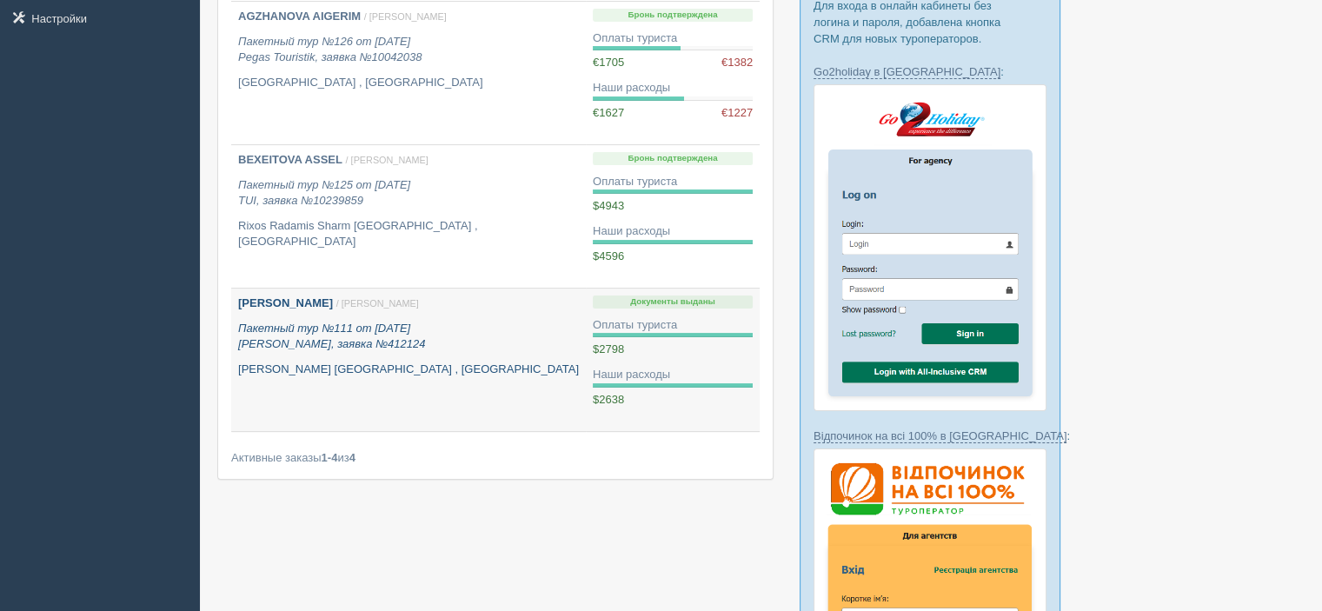
click at [528, 350] on p "Пакетный тур №111 от [DATE] [PERSON_NAME], заявка №412124" at bounding box center [408, 337] width 341 height 32
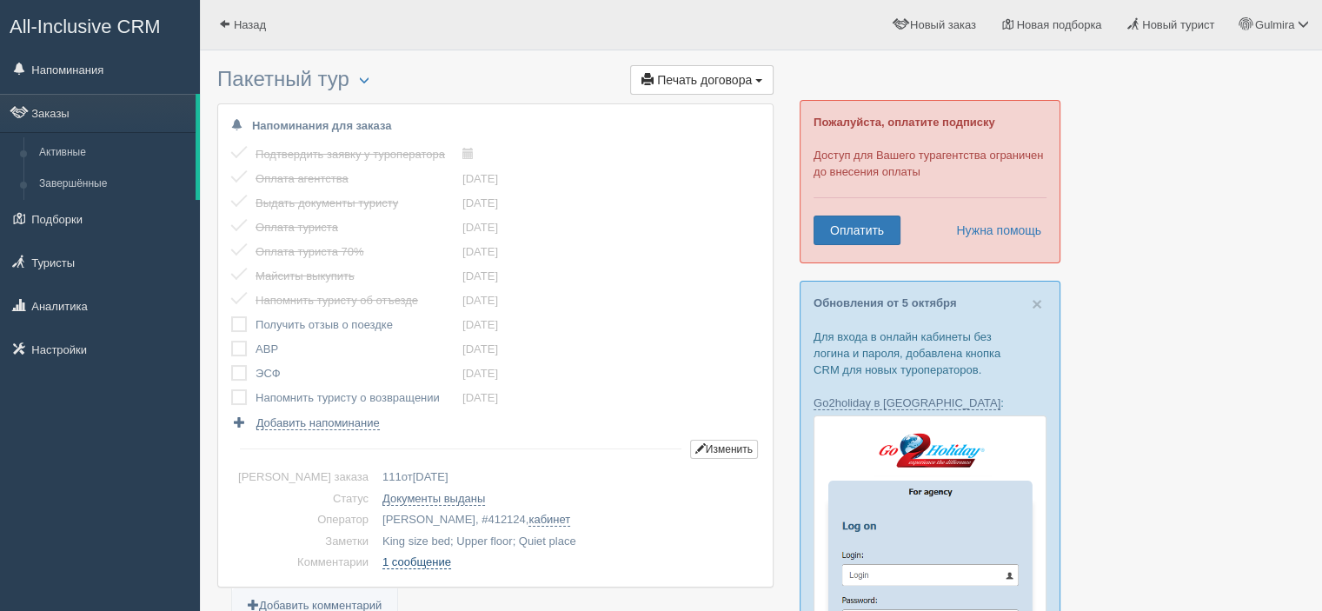
click at [383, 557] on link "1 сообщение" at bounding box center [417, 563] width 69 height 14
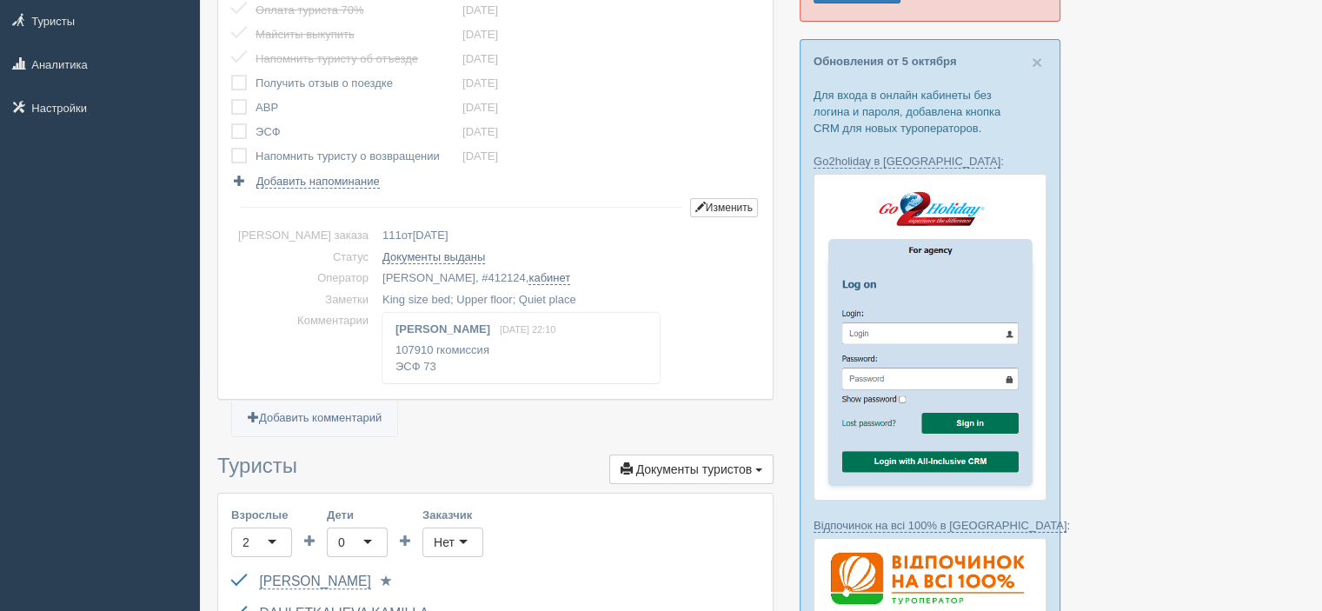
scroll to position [254, 0]
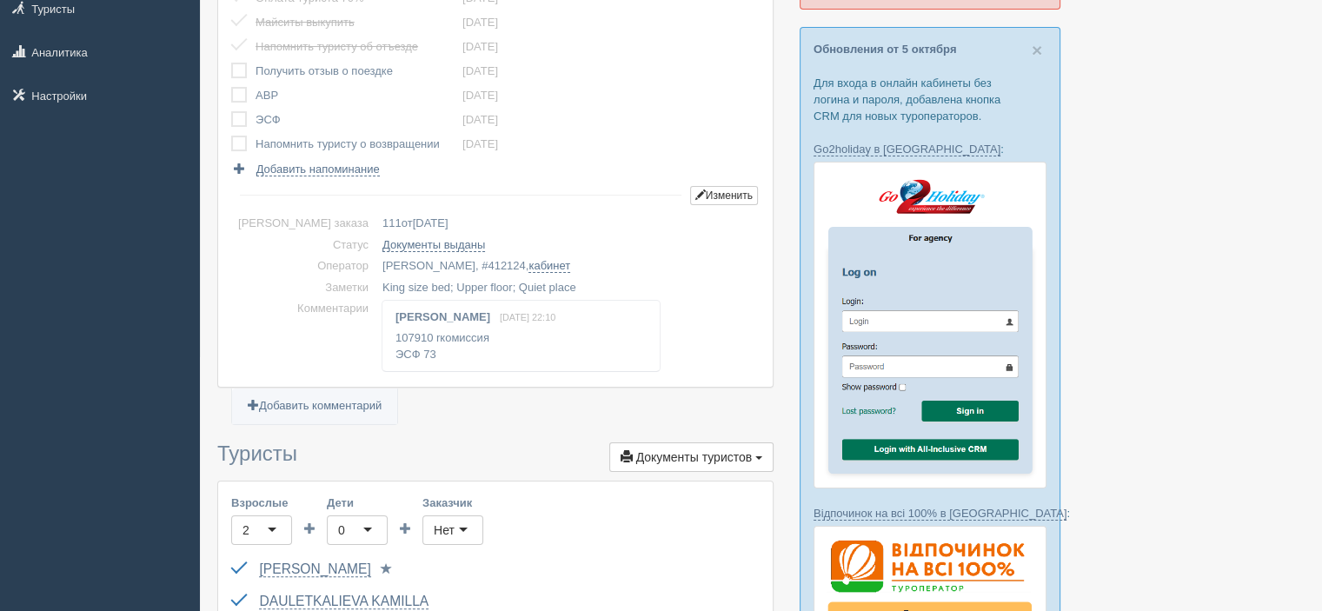
click at [383, 353] on div "[PERSON_NAME] [DATE] 22:10 107910 rкомиссия ЭСФ 73" at bounding box center [521, 336] width 277 height 70
click at [395, 346] on div "[PERSON_NAME] [DATE] 22:10 107910 rкомиссия ЭСФ 73" at bounding box center [521, 336] width 277 height 70
click at [715, 196] on button "Изменить" at bounding box center [724, 195] width 68 height 19
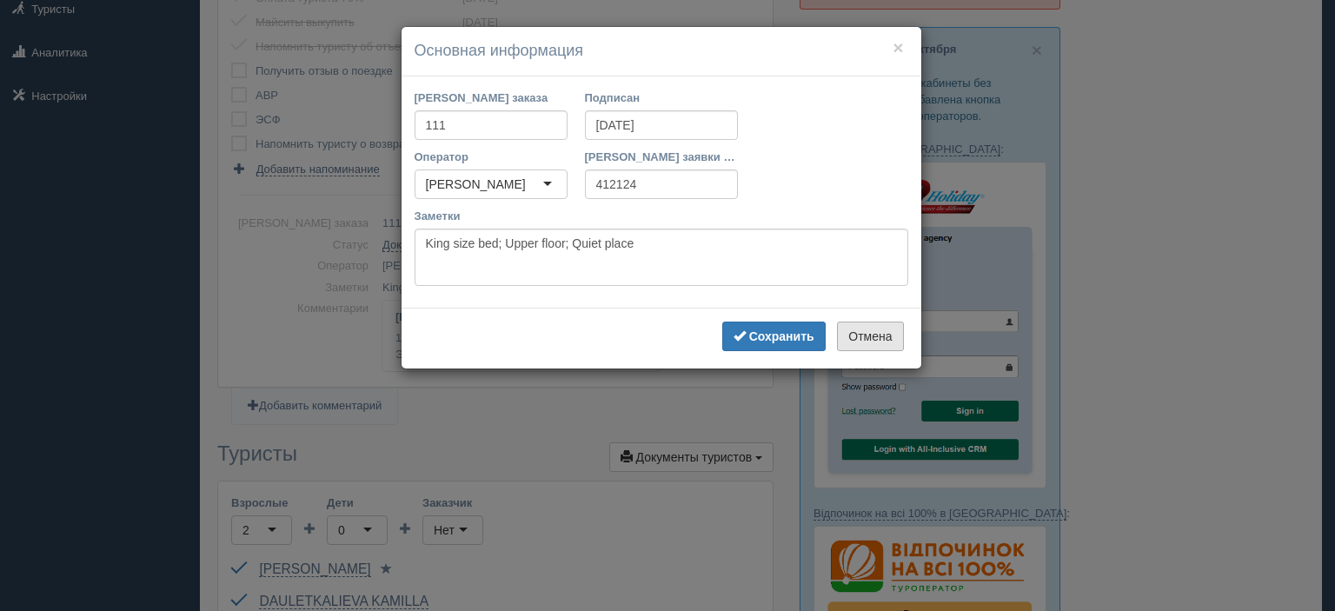
click at [870, 329] on button "Отмена" at bounding box center [870, 337] width 66 height 30
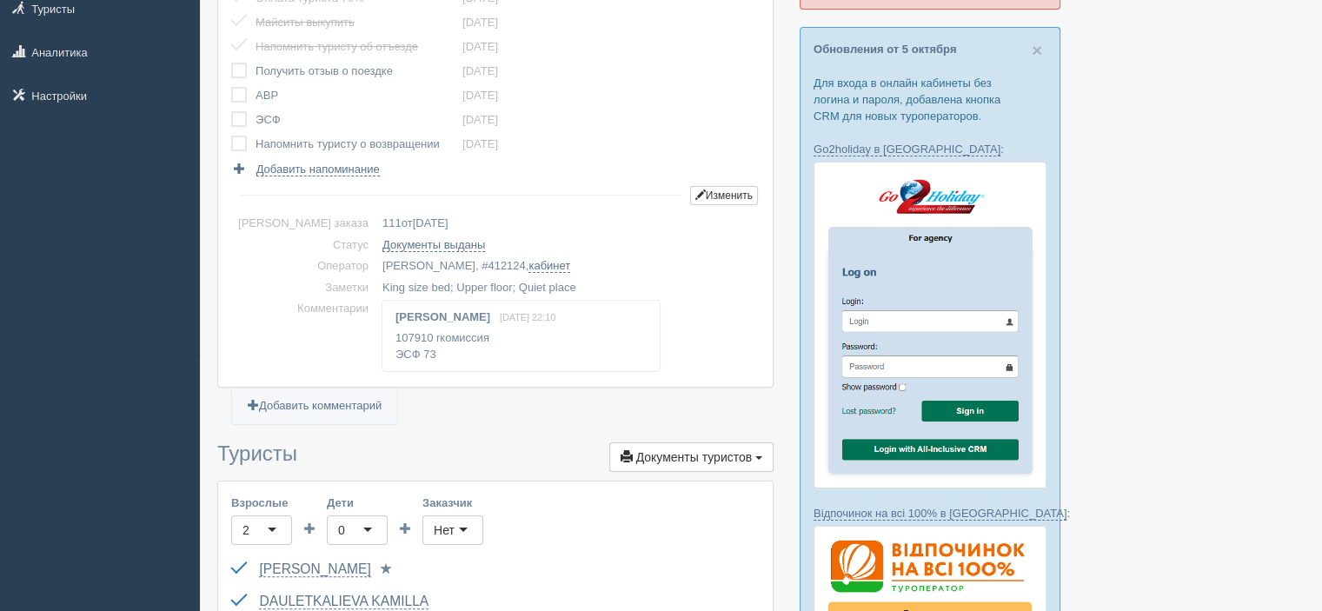
click at [383, 339] on div "[PERSON_NAME] [DATE] 22:10 107910 rкомиссия ЭСФ 73" at bounding box center [521, 336] width 277 height 70
click at [276, 347] on td "Комментарии" at bounding box center [303, 336] width 144 height 76
click at [443, 361] on div "Gulmira Yegimbayeva 6 октября, 22:10 107910 rкомиссия ЭСФ 73" at bounding box center [521, 336] width 277 height 70
click at [309, 401] on link "Добавить комментарий" at bounding box center [314, 407] width 165 height 36
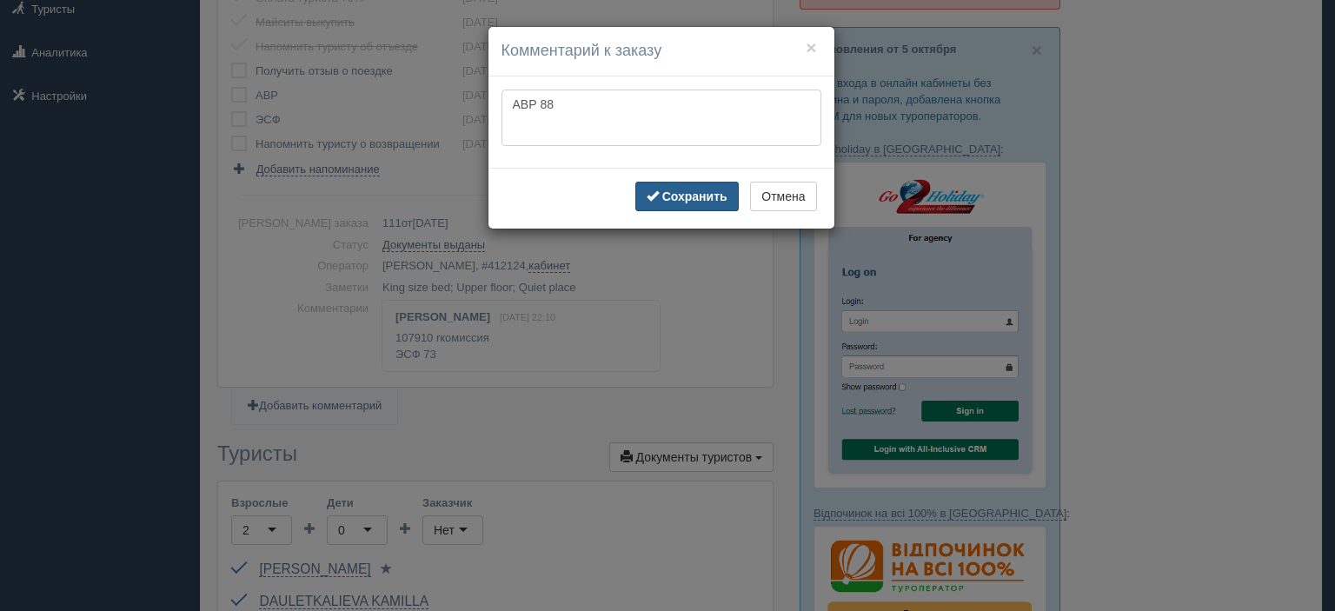
type textarea "АВР 88"
click at [701, 194] on b "Сохранить" at bounding box center [694, 197] width 65 height 14
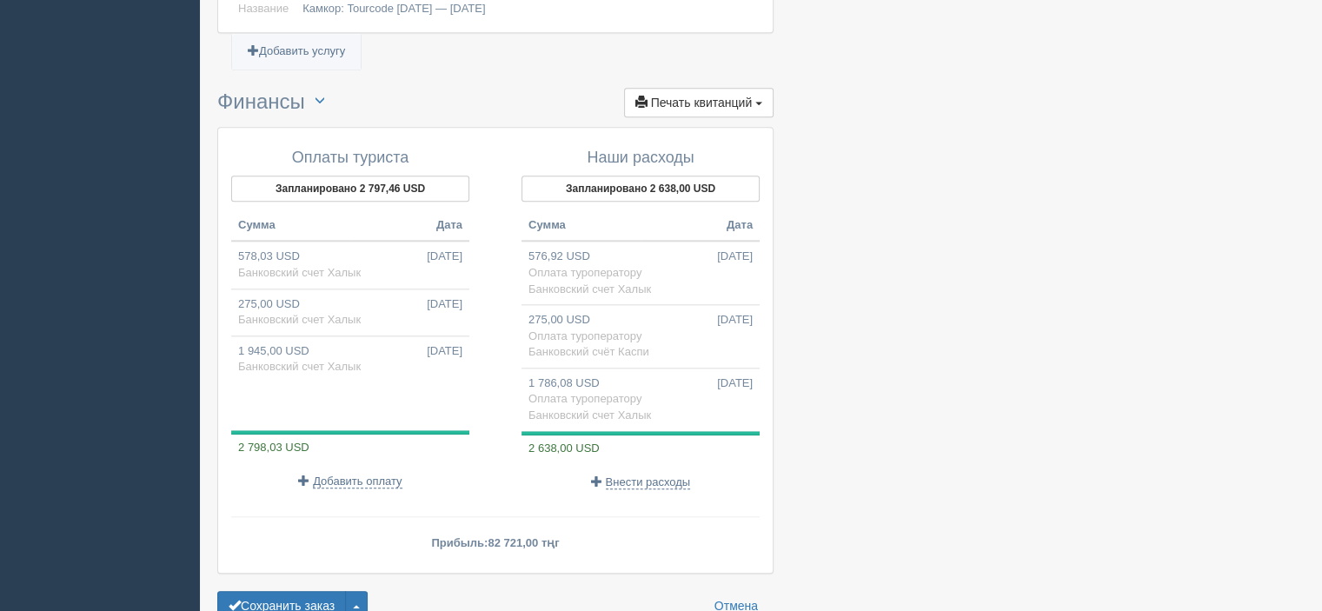
scroll to position [1907, 0]
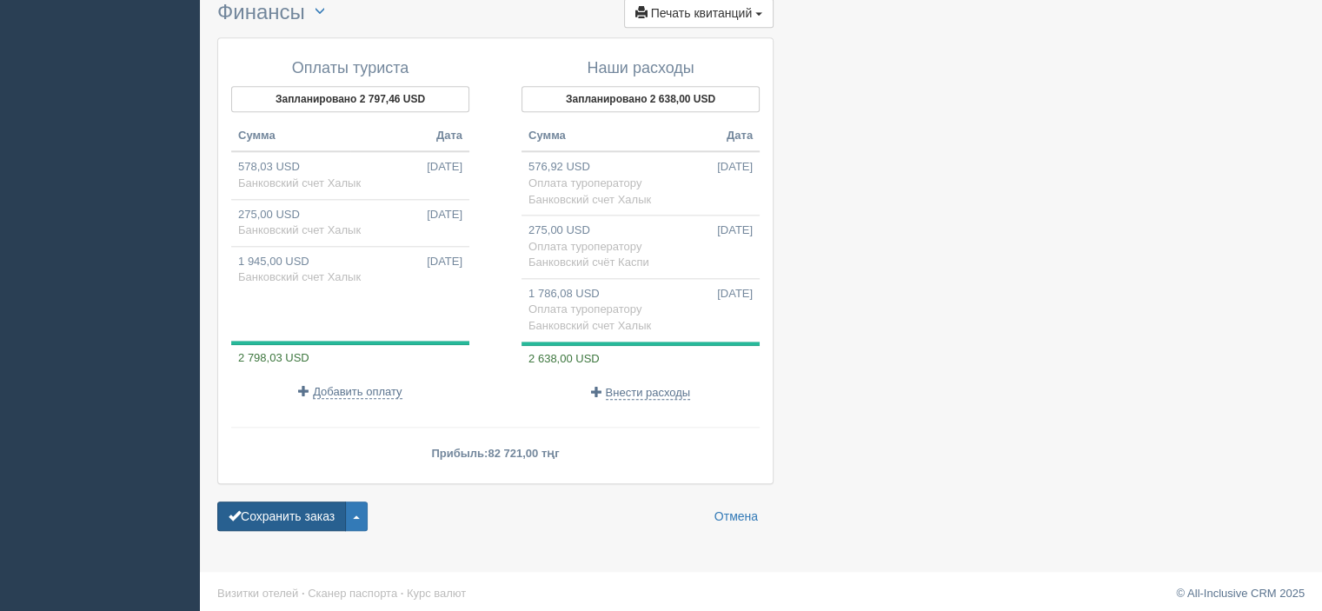
click at [282, 504] on button "Сохранить заказ" at bounding box center [281, 517] width 129 height 30
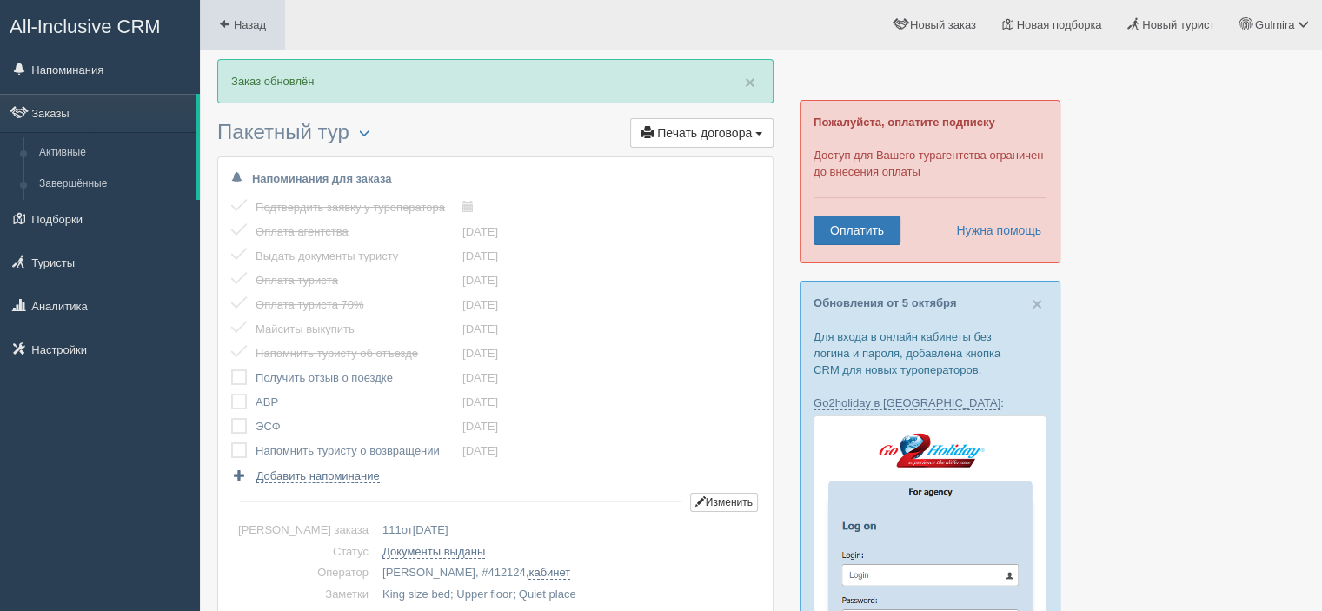
click at [219, 26] on span at bounding box center [224, 23] width 11 height 11
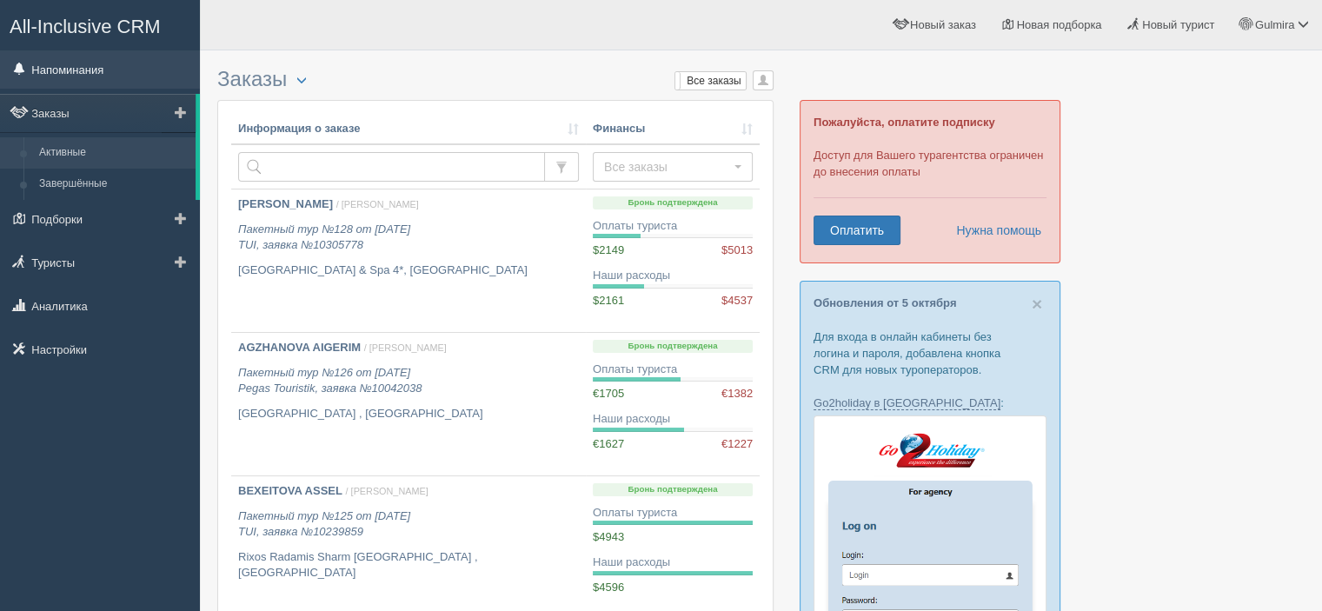
click at [75, 69] on link "Напоминания" at bounding box center [100, 69] width 200 height 38
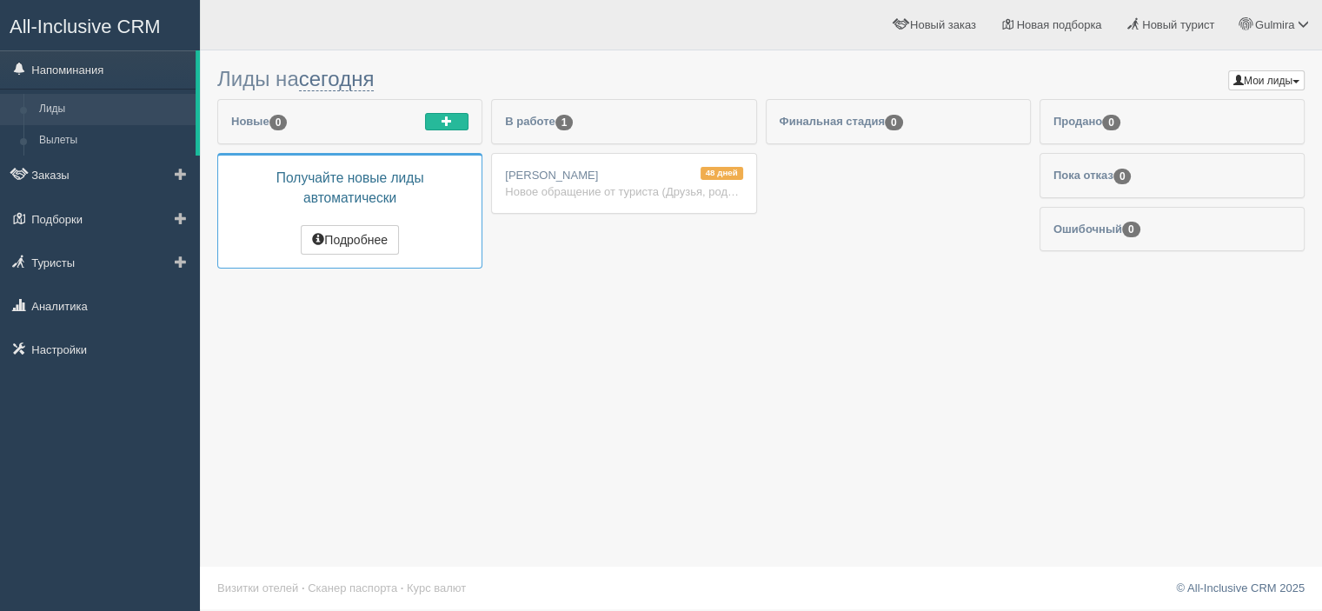
click at [53, 109] on link "Лиды" at bounding box center [113, 109] width 164 height 31
click at [454, 117] on button "button" at bounding box center [446, 121] width 43 height 17
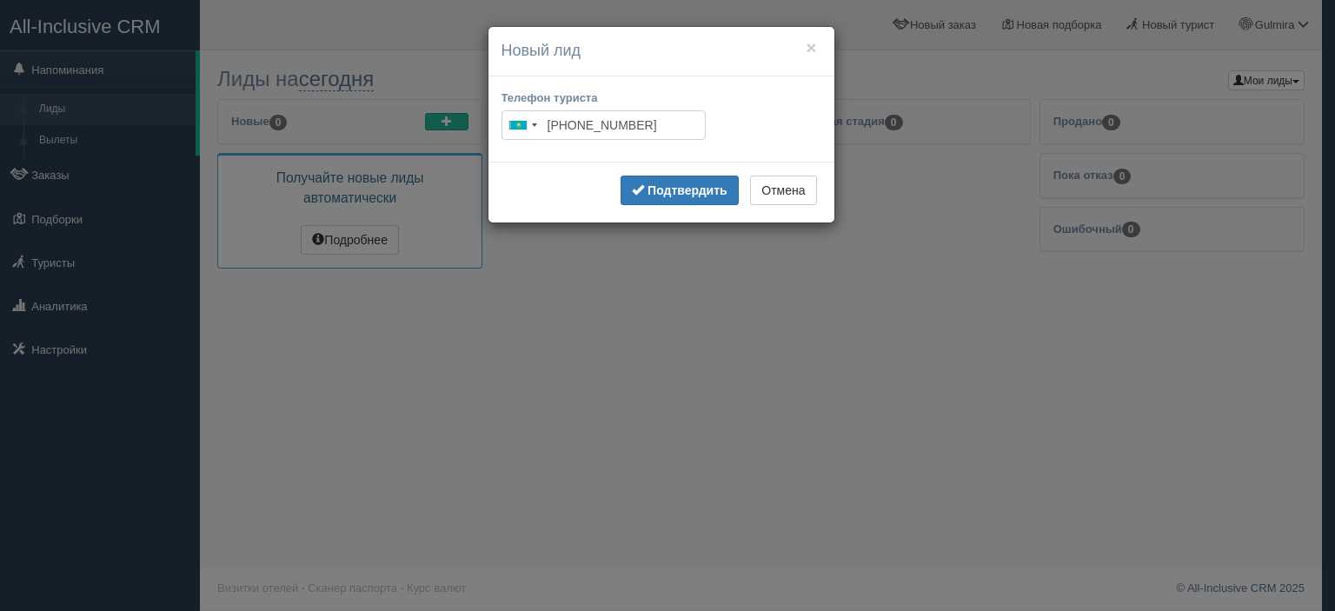
type input "[PHONE_NUMBER]"
click at [658, 185] on b "Подтвердить" at bounding box center [688, 190] width 80 height 14
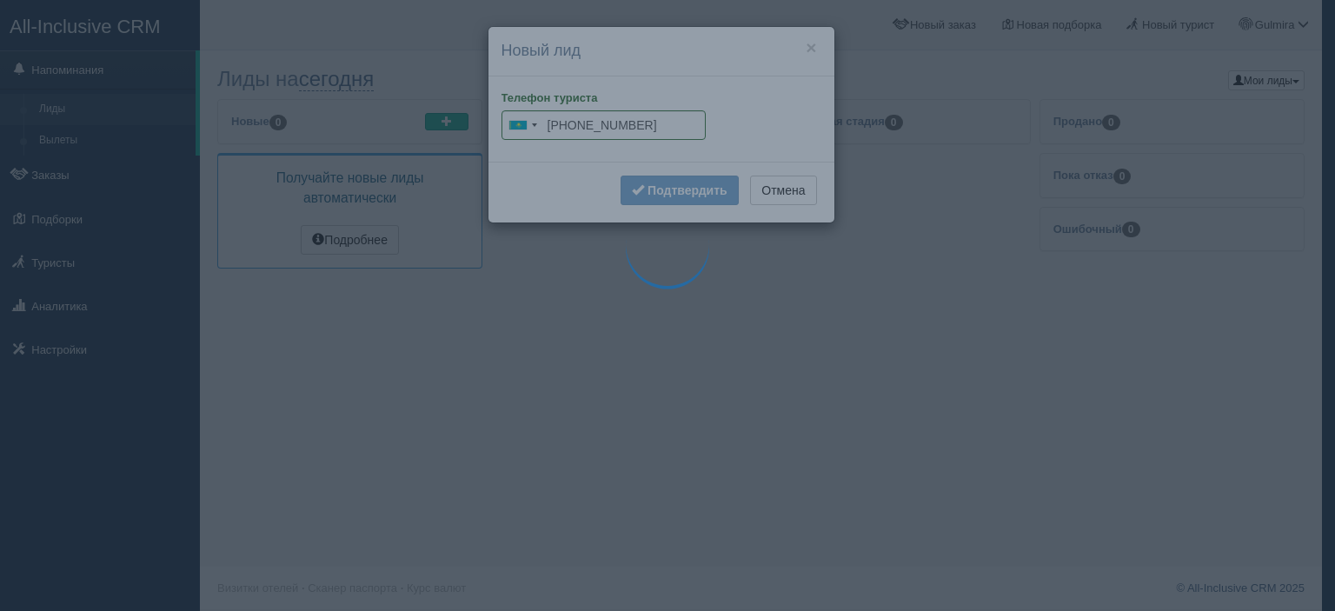
type input "[PHONE_NUMBER]"
type input "Акбота"
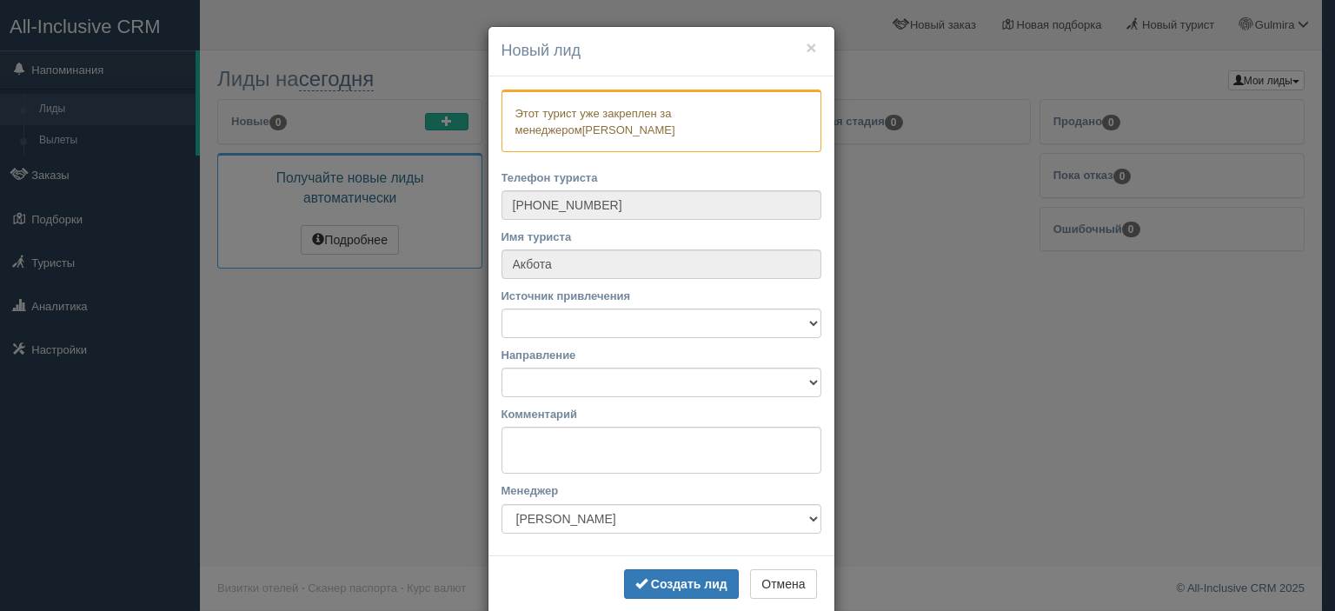
click at [682, 124] on p "Этот турист уже закреплен за менеджером [PERSON_NAME]" at bounding box center [662, 121] width 320 height 63
click at [581, 517] on select "Не назначать [PERSON_NAME] [PERSON_NAME]" at bounding box center [662, 519] width 320 height 30
select select "7210"
click at [502, 504] on select "Не назначать [PERSON_NAME] [PERSON_NAME]" at bounding box center [662, 519] width 320 height 30
click at [549, 318] on select "2Gis E-mail рассылка Facebook Instagram Telegram [PERSON_NAME], родственники По…" at bounding box center [662, 324] width 320 height 30
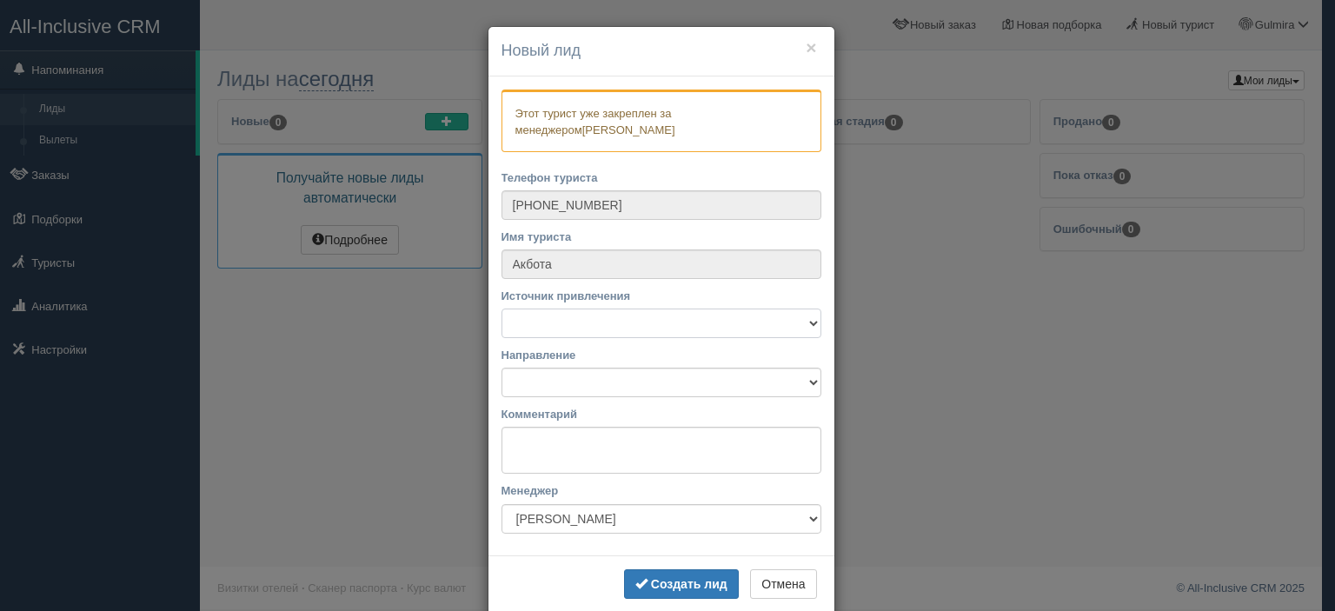
select select "43883"
click at [502, 309] on select "2Gis E-mail рассылка Facebook Instagram Telegram [PERSON_NAME], родственники По…" at bounding box center [662, 324] width 320 height 30
click at [574, 449] on textarea "Комментарий" at bounding box center [662, 450] width 320 height 47
click at [582, 394] on select "Направление" at bounding box center [662, 383] width 320 height 30
drag, startPoint x: 582, startPoint y: 375, endPoint x: 573, endPoint y: 402, distance: 28.3
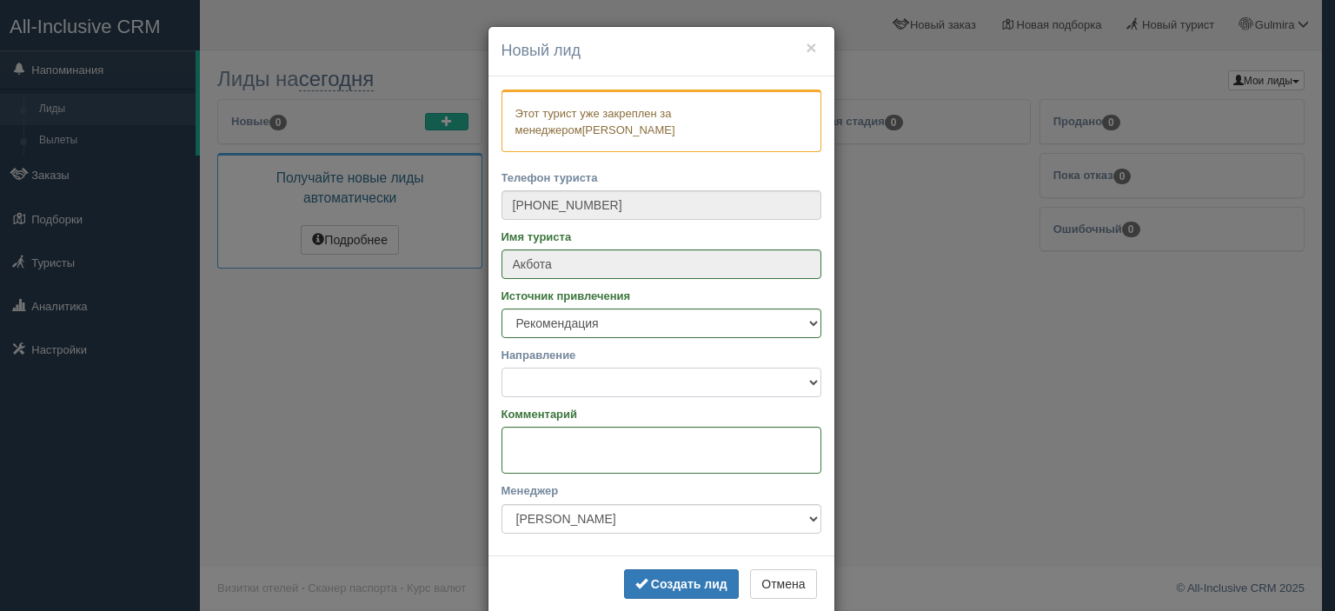
click at [582, 375] on select "Направление" at bounding box center [662, 383] width 320 height 30
click at [553, 458] on textarea "Комментарий" at bounding box center [662, 450] width 320 height 47
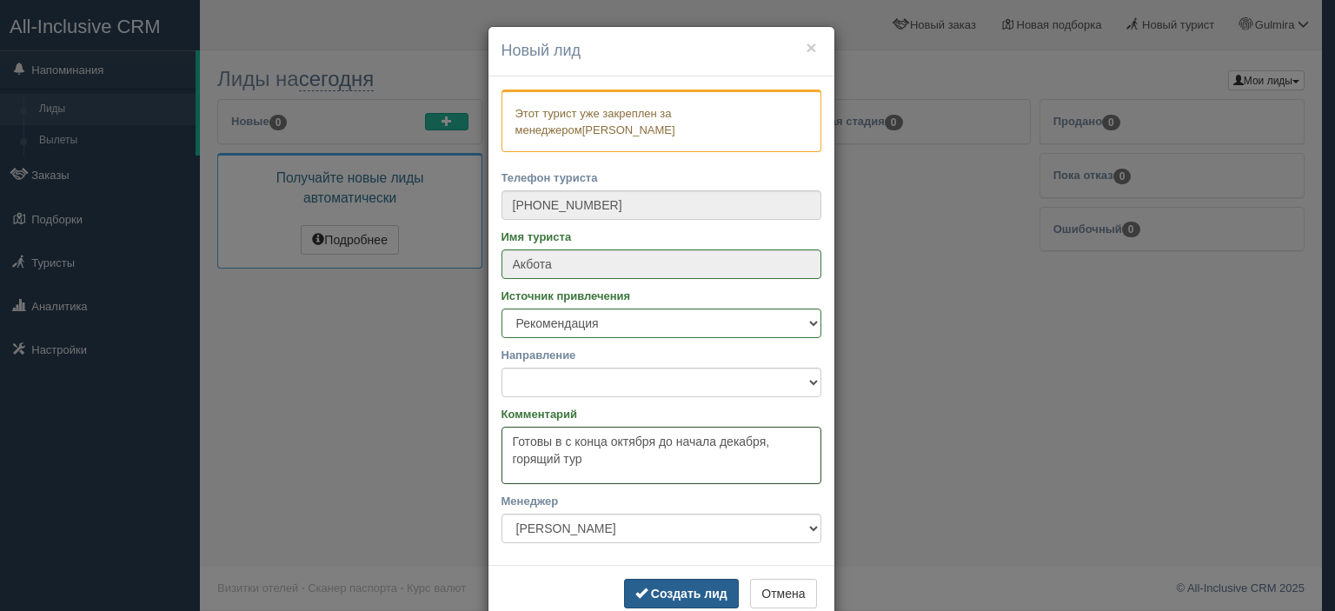
type textarea "Готовы в с конца октября до начала декабря, горящий тур"
click at [651, 590] on b "Создать лид" at bounding box center [689, 594] width 77 height 14
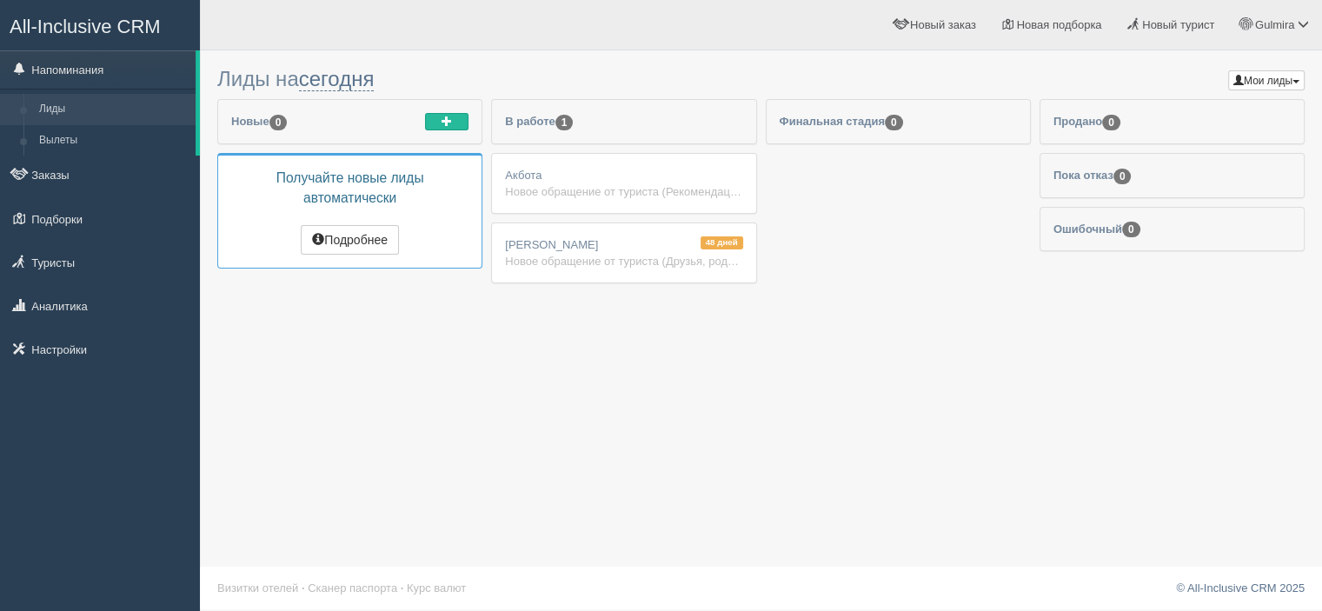
click at [542, 174] on div "Акбота Новое обращение от туриста (Рекомендация) Готовы в с конца октября до на…" at bounding box center [623, 183] width 263 height 59
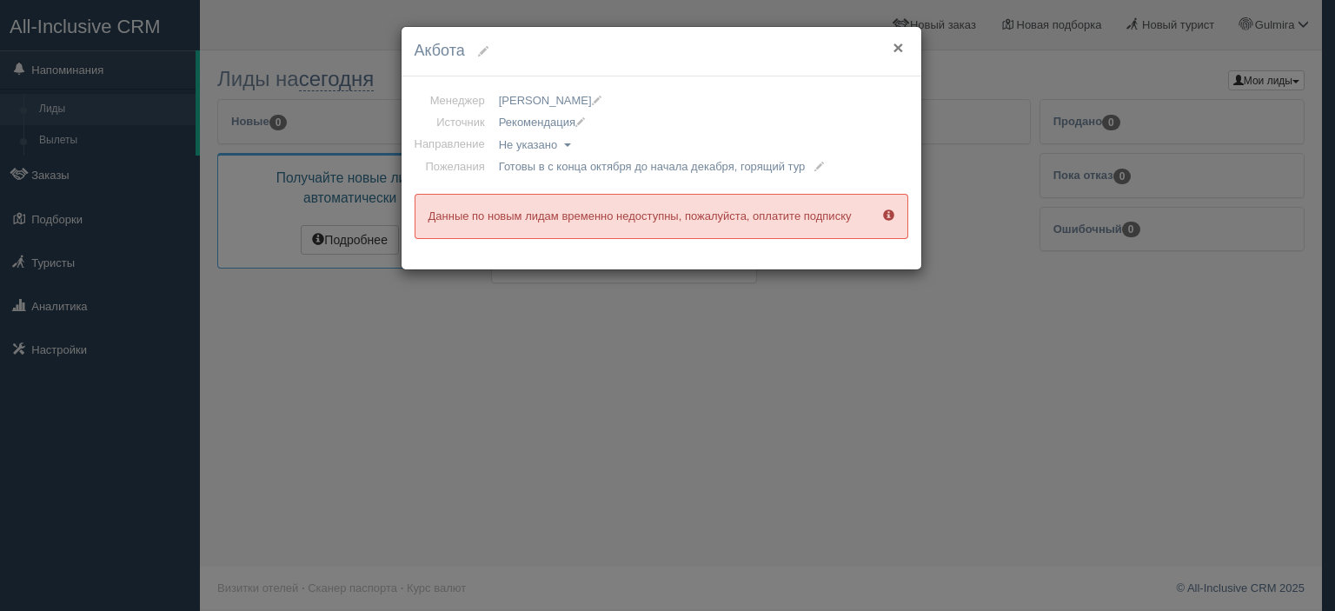
click at [896, 46] on button "×" at bounding box center [898, 47] width 10 height 18
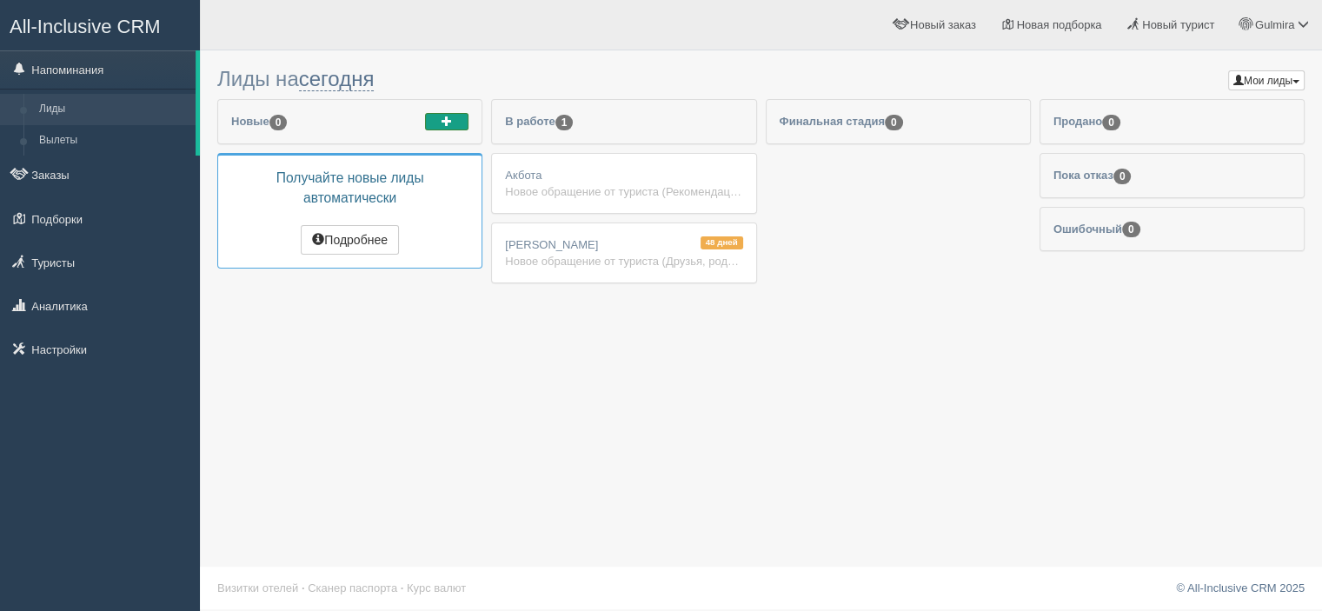
click at [448, 123] on span "button" at bounding box center [447, 121] width 10 height 10
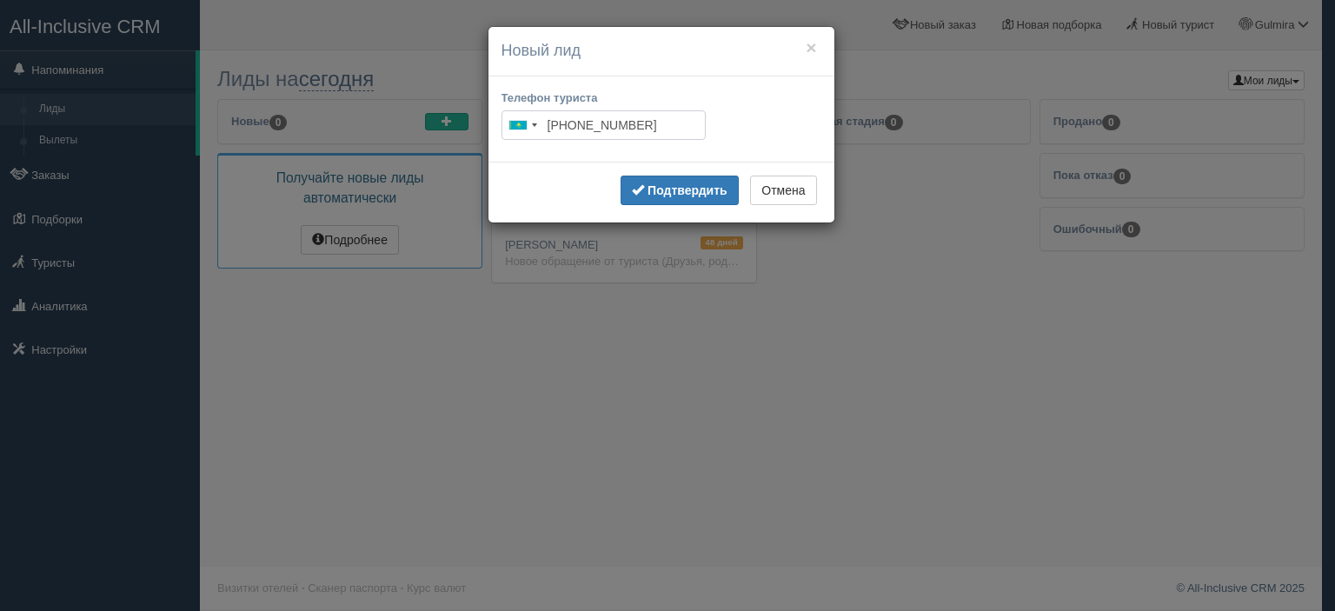
type input "[PHONE_NUMBER]"
click at [676, 196] on b "Подтвердить" at bounding box center [688, 190] width 80 height 14
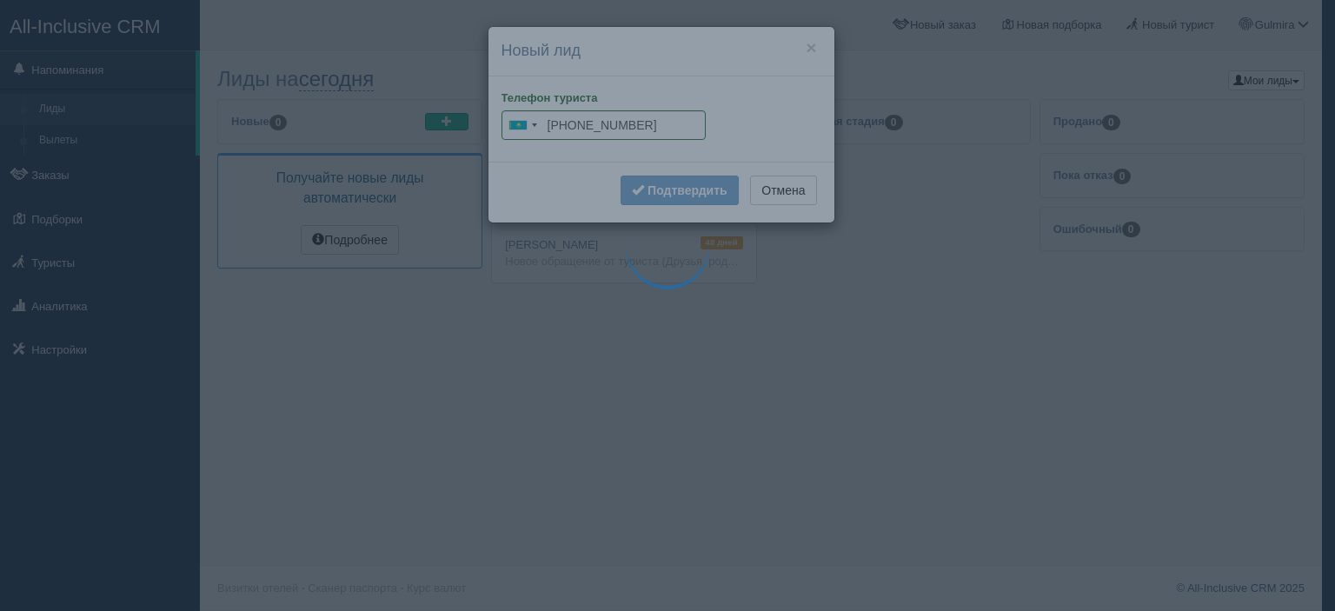
type input "[PHONE_NUMBER]"
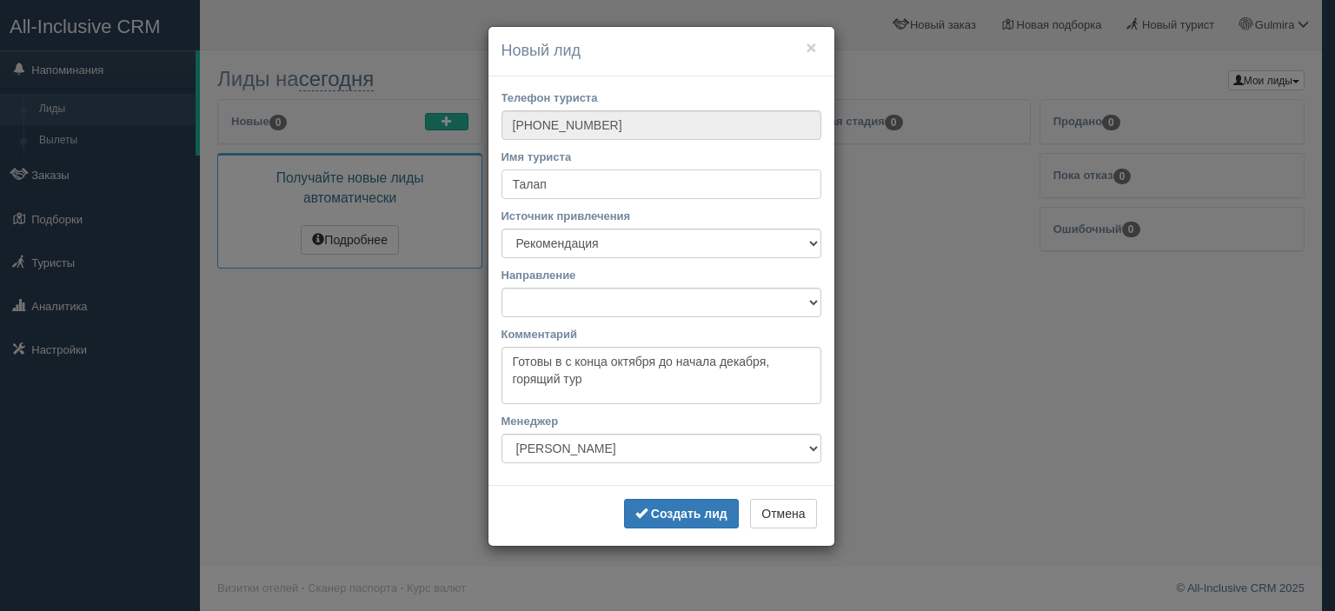
type input "Талап"
click at [646, 233] on select "2Gis E-mail рассылка Facebook Instagram Telegram [PERSON_NAME], родственники По…" at bounding box center [662, 244] width 320 height 30
select select "43881"
click at [502, 229] on select "2Gis E-mail рассылка Facebook Instagram Telegram [PERSON_NAME], родственники По…" at bounding box center [662, 244] width 320 height 30
click at [592, 312] on select "Направление" at bounding box center [662, 303] width 320 height 30
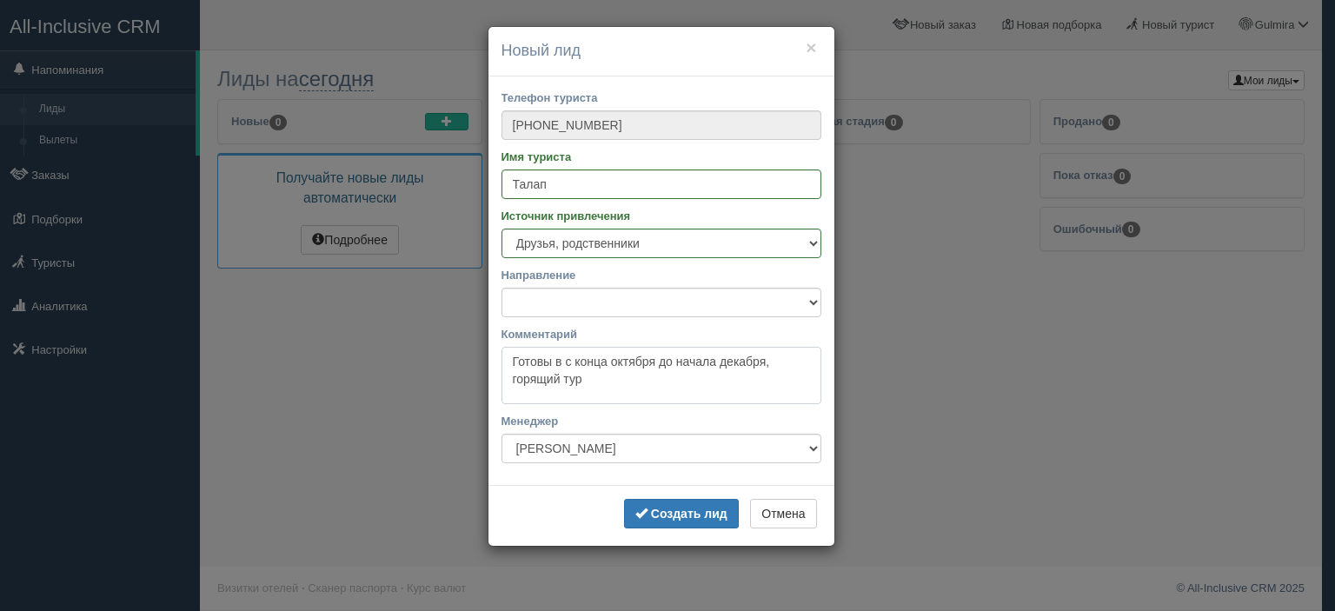
click at [576, 376] on textarea "Готовы в с конца октября до начала декабря, горящий тур" at bounding box center [662, 375] width 320 height 57
type textarea "Вьетнам или [GEOGRAPHIC_DATA], в начале января, 4 взр и ребенок 13 лет"
click at [675, 516] on b "Создать лид" at bounding box center [689, 514] width 77 height 14
